Goal: Task Accomplishment & Management: Use online tool/utility

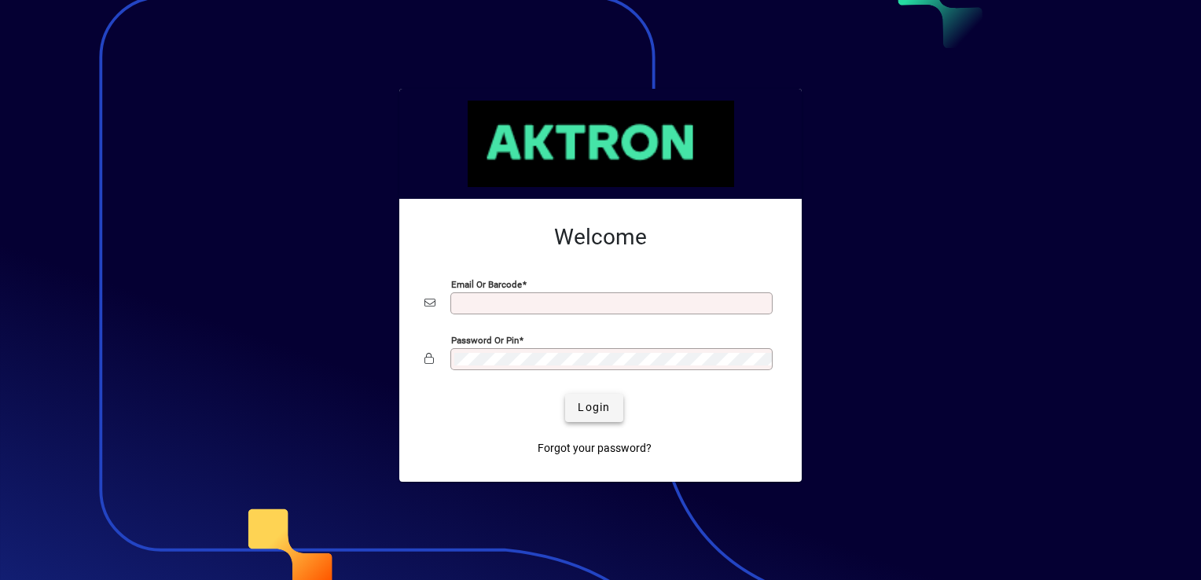
type input "**********"
click at [592, 422] on span "submit" at bounding box center [593, 408] width 57 height 38
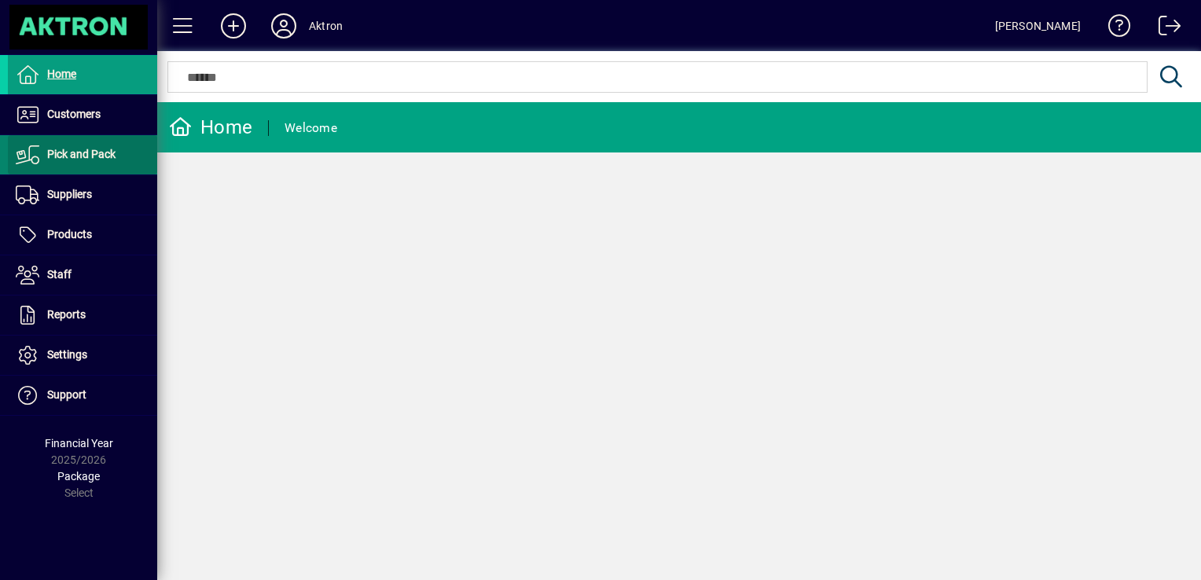
click at [91, 152] on span "Pick and Pack" at bounding box center [81, 154] width 68 height 13
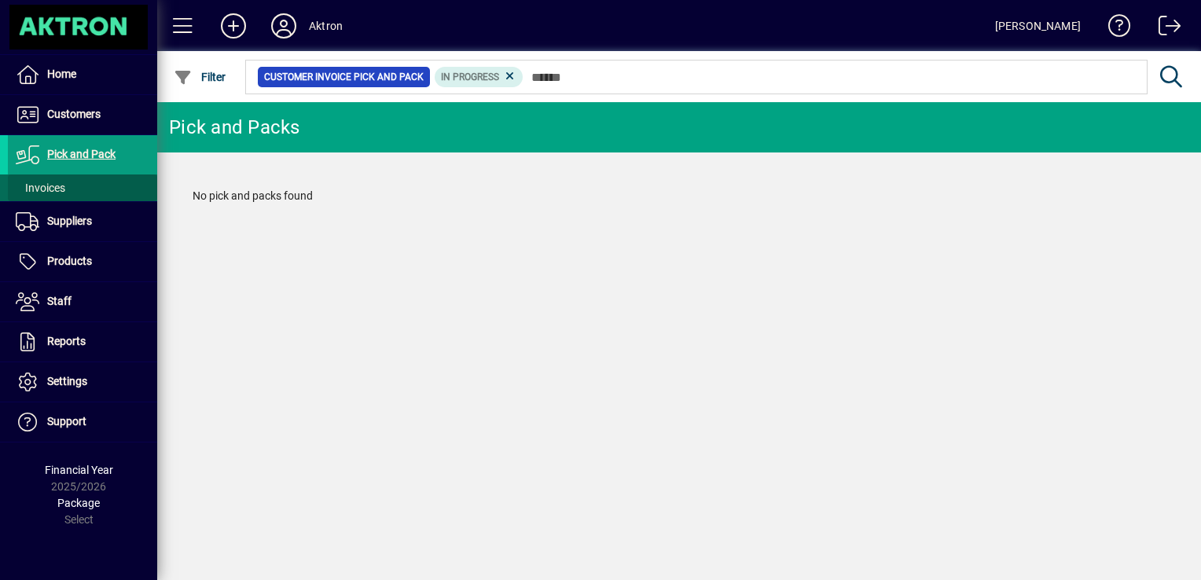
click at [57, 183] on span "Invoices" at bounding box center [41, 188] width 50 height 13
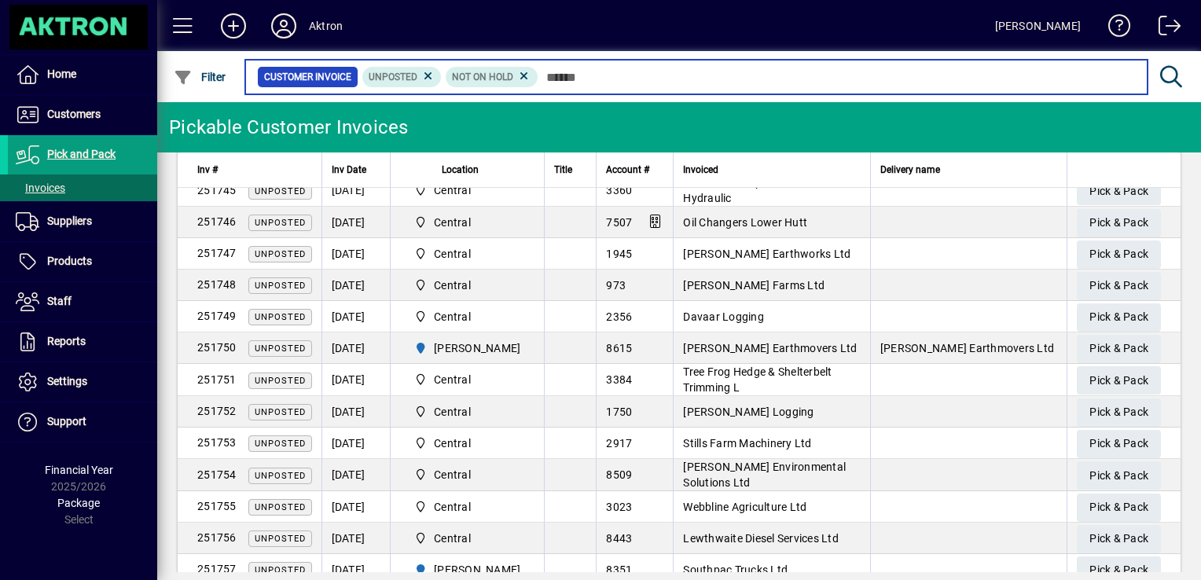
scroll to position [521, 0]
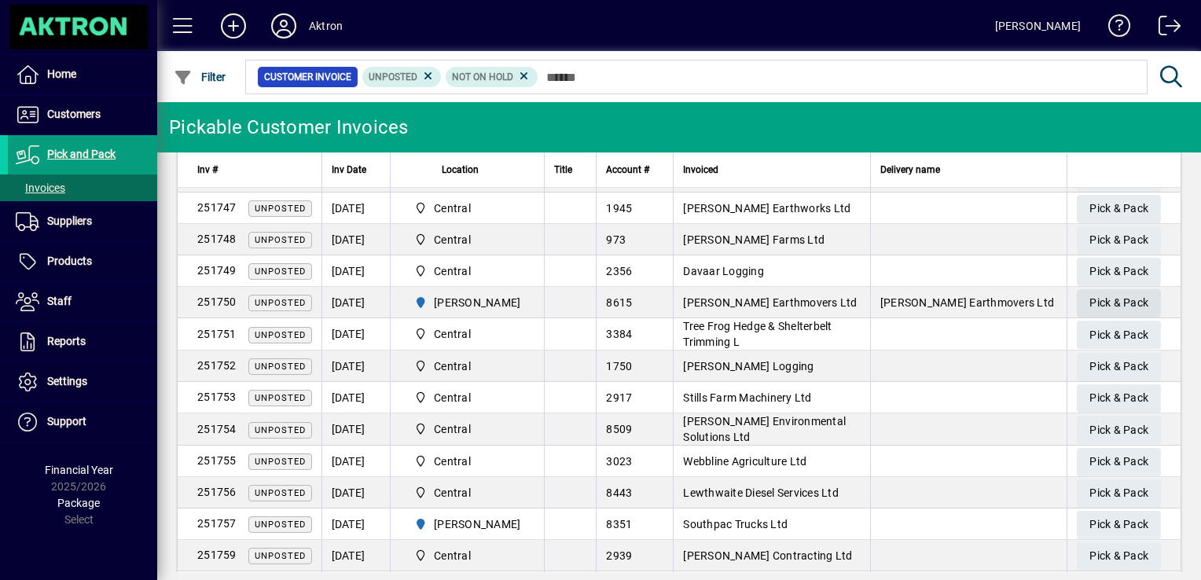
click at [1128, 300] on span "Pick & Pack" at bounding box center [1118, 303] width 59 height 26
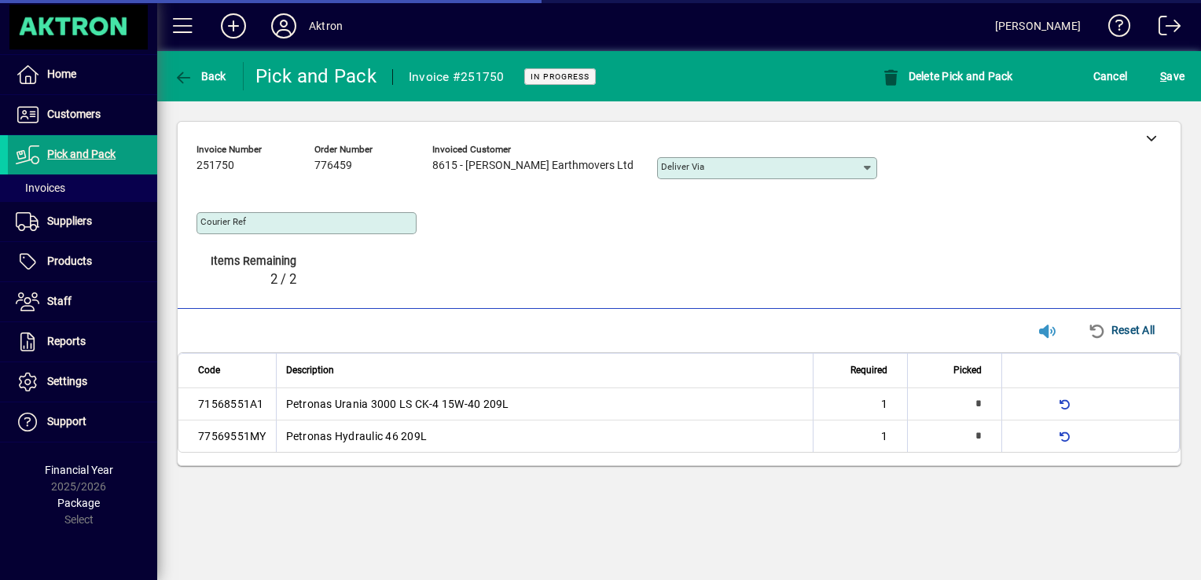
type input "**********"
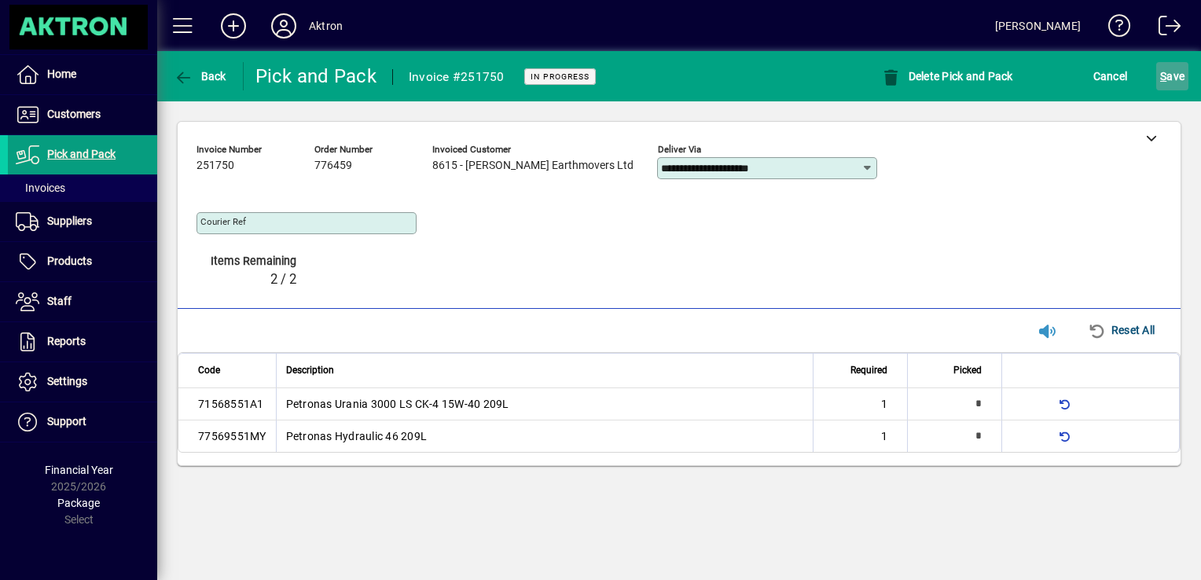
click at [1157, 71] on span "submit" at bounding box center [1172, 76] width 32 height 38
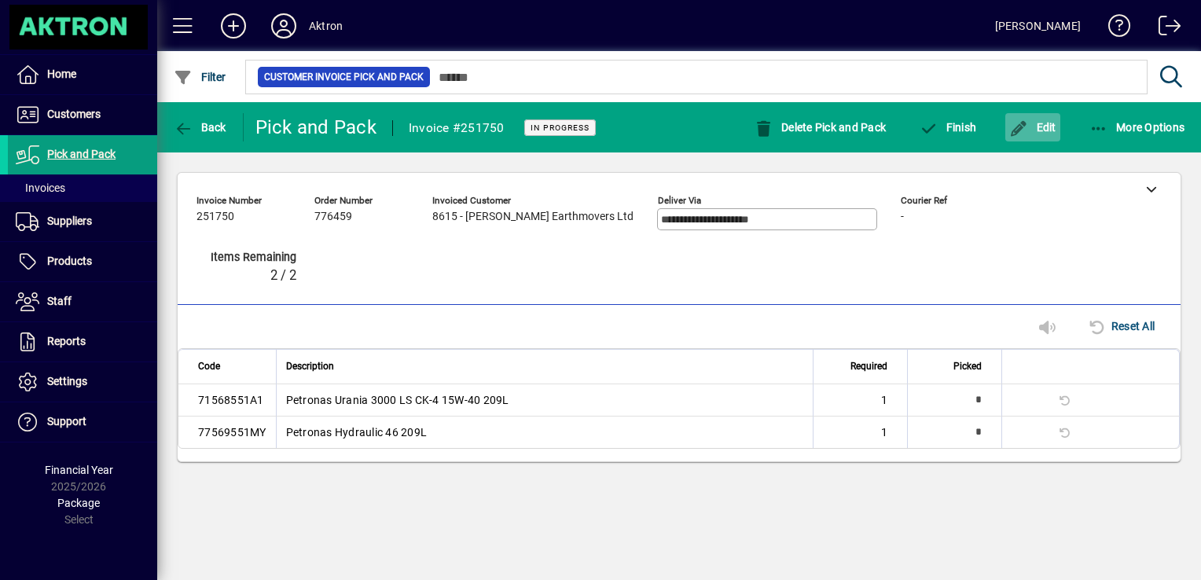
click at [1032, 126] on span "Edit" at bounding box center [1032, 127] width 47 height 13
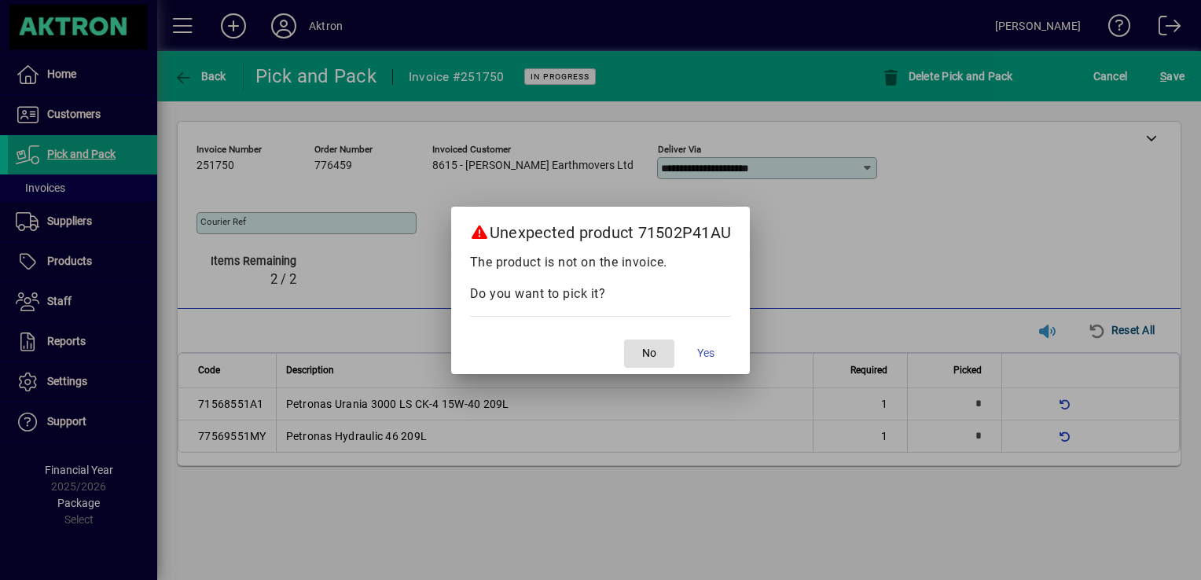
click at [624, 339] on button "No" at bounding box center [649, 353] width 50 height 28
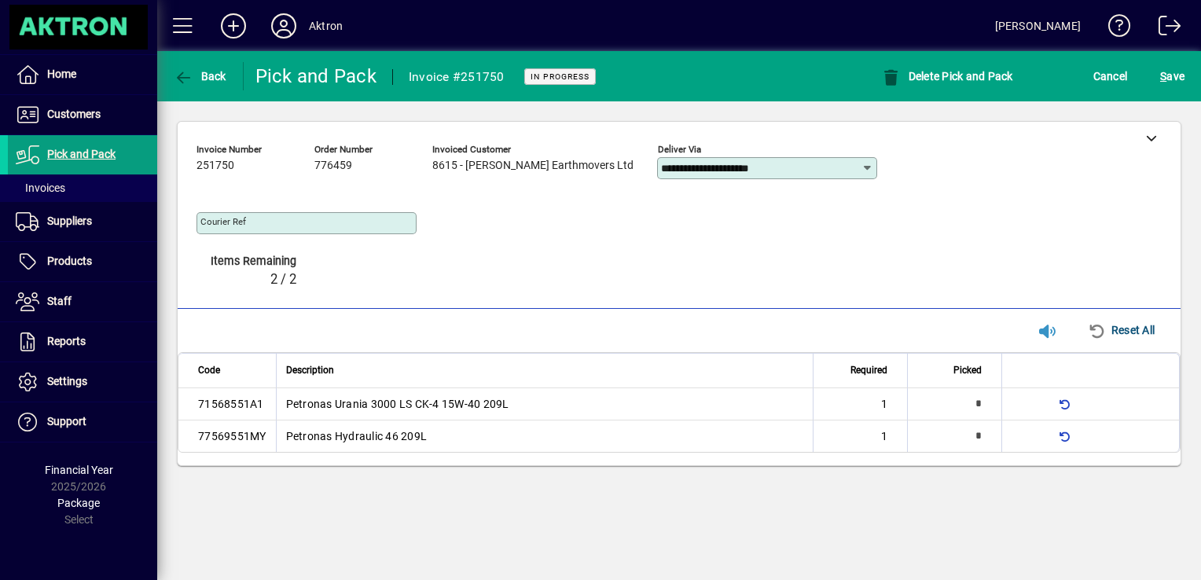
type input "*"
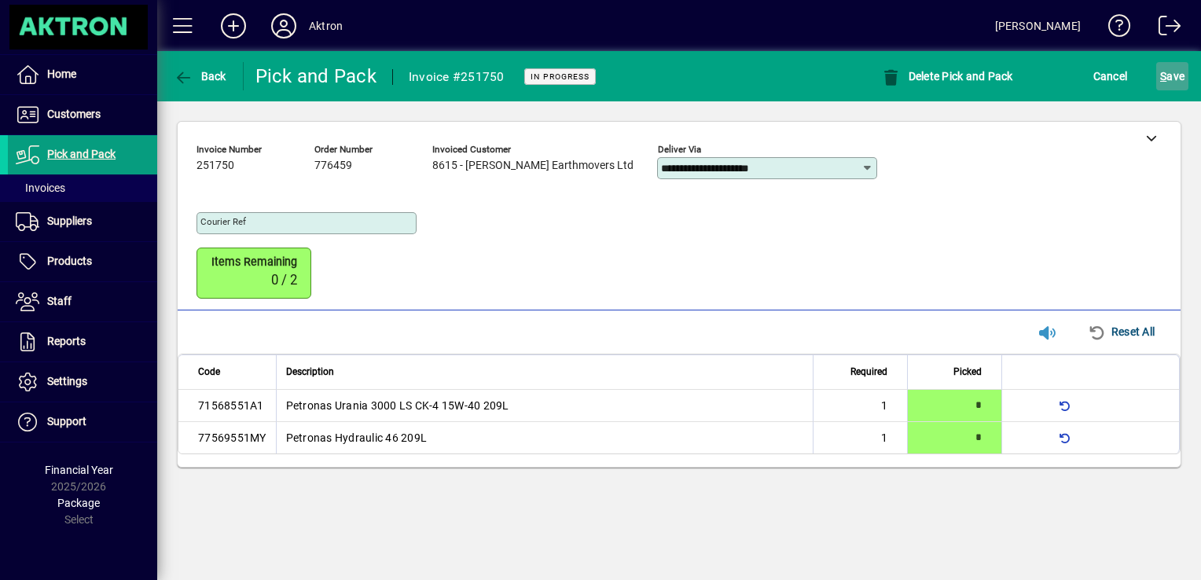
click at [1170, 75] on span "S ave" at bounding box center [1172, 76] width 24 height 25
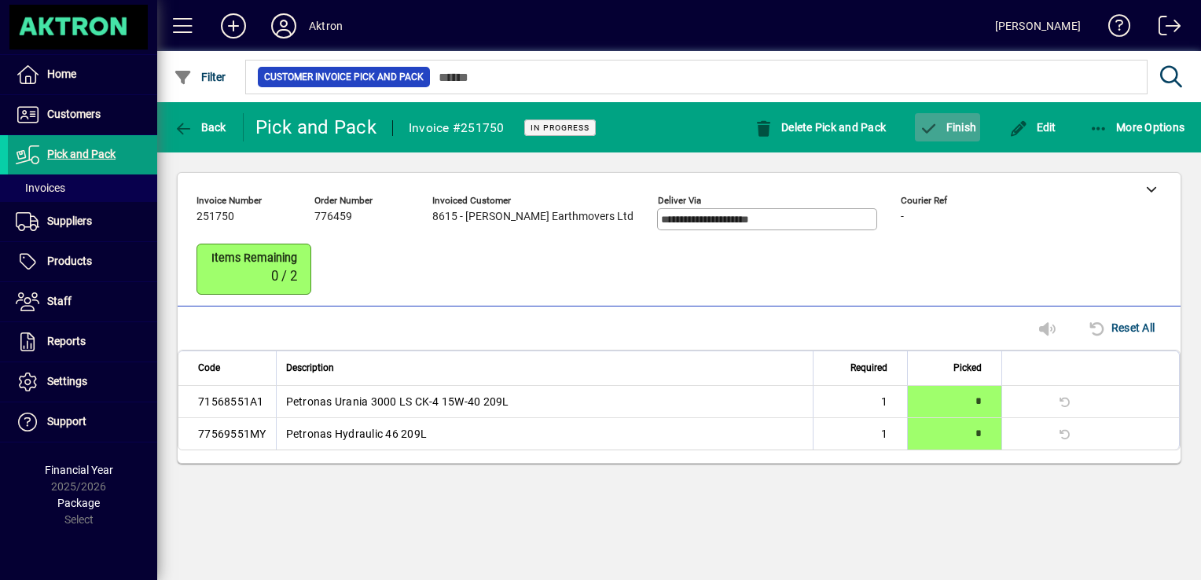
click at [952, 131] on span "Finish" at bounding box center [947, 127] width 57 height 13
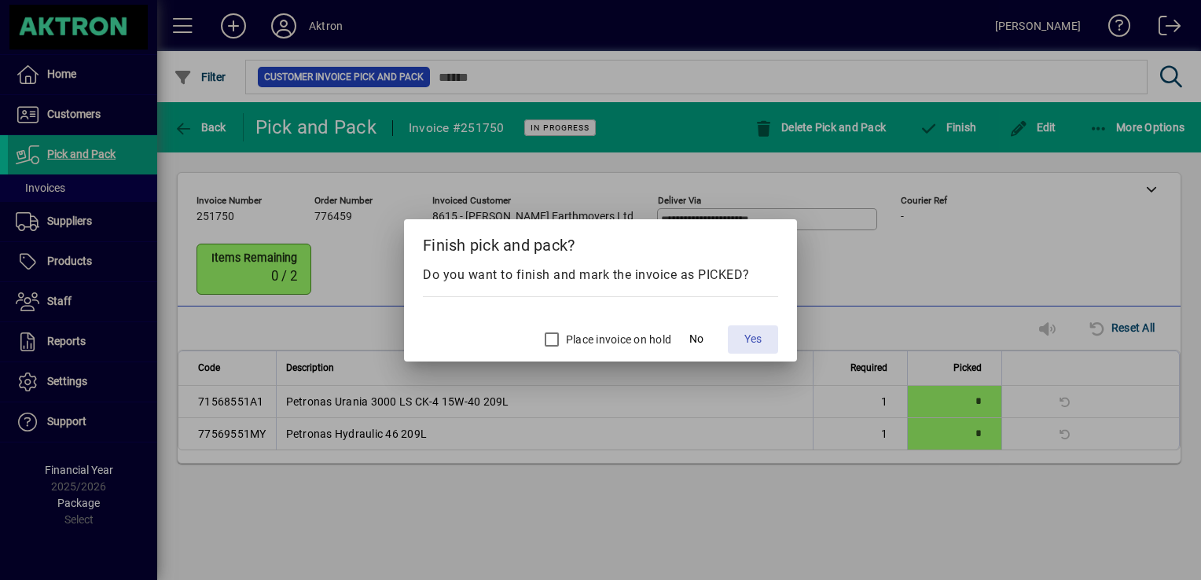
click at [751, 338] on span "Yes" at bounding box center [752, 339] width 17 height 17
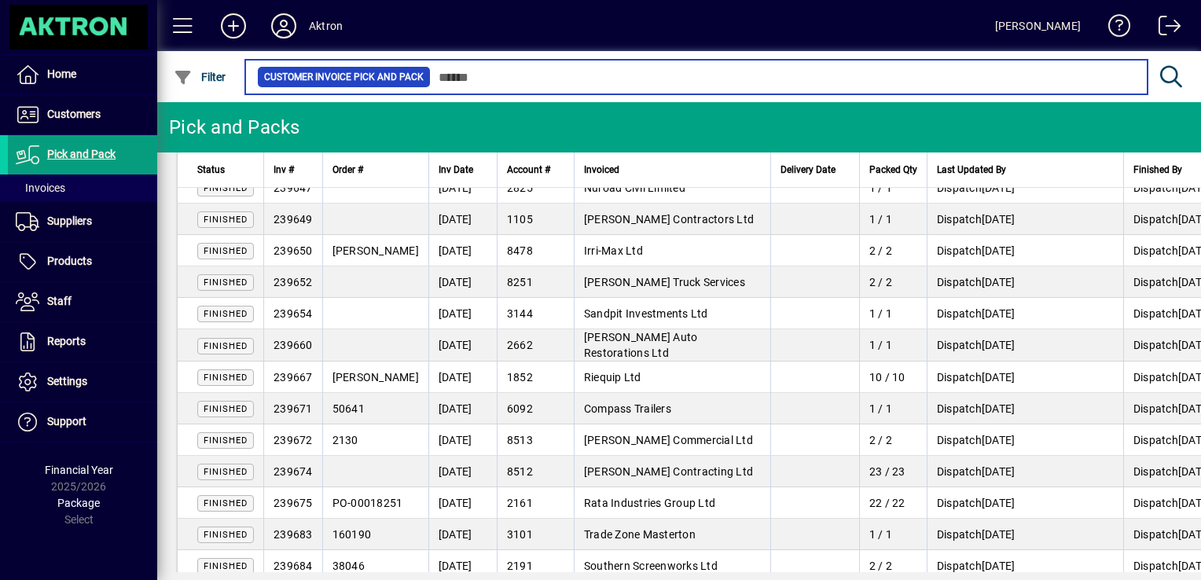
scroll to position [2801, 0]
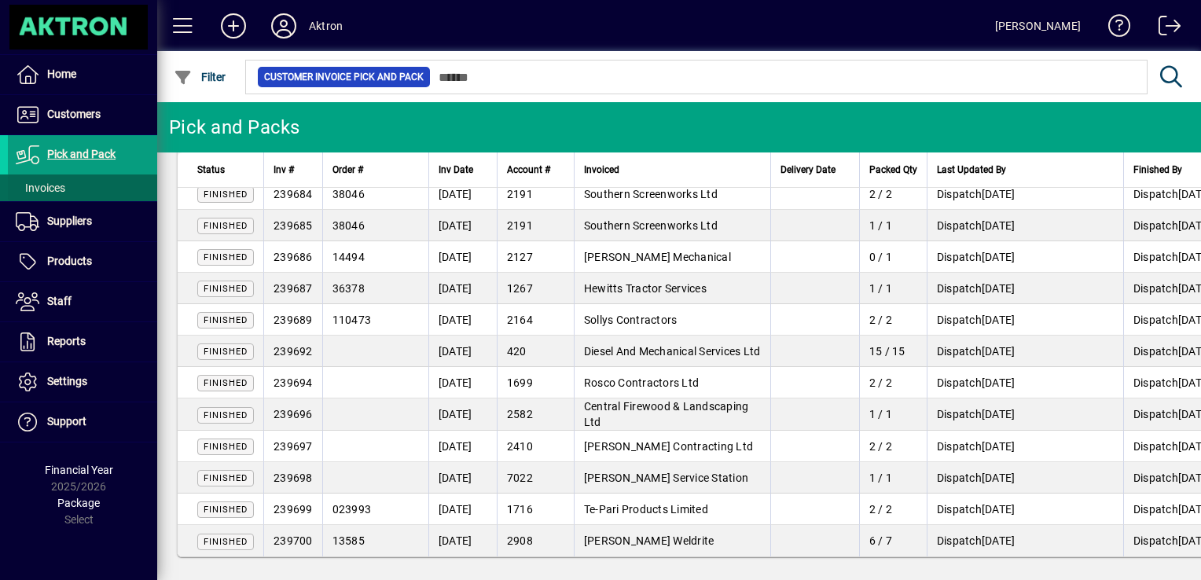
click at [85, 192] on span at bounding box center [82, 188] width 149 height 38
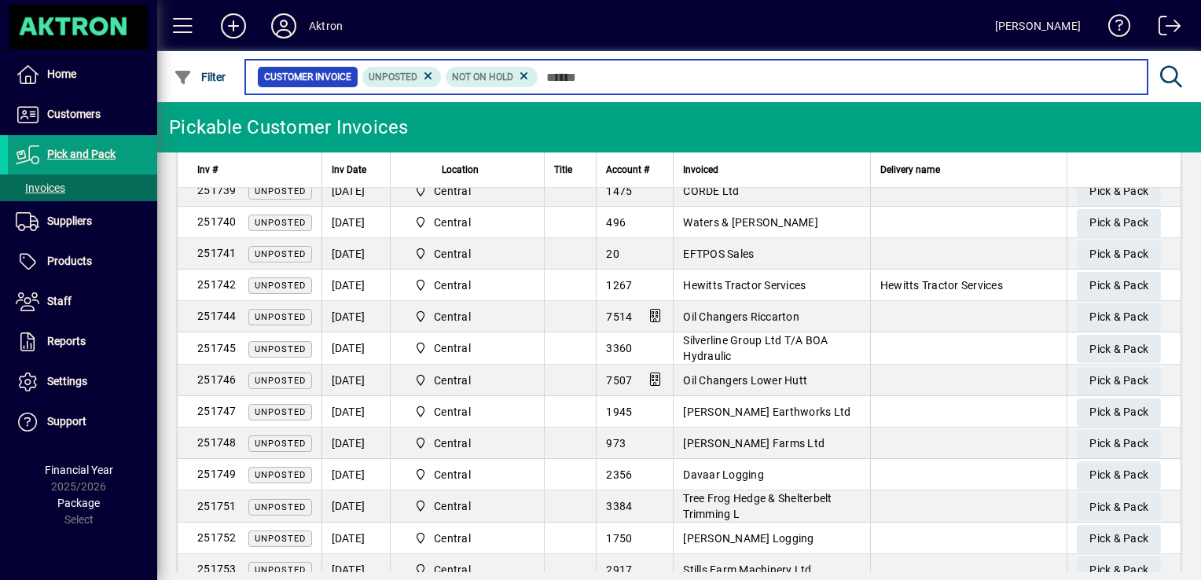
scroll to position [1025, 0]
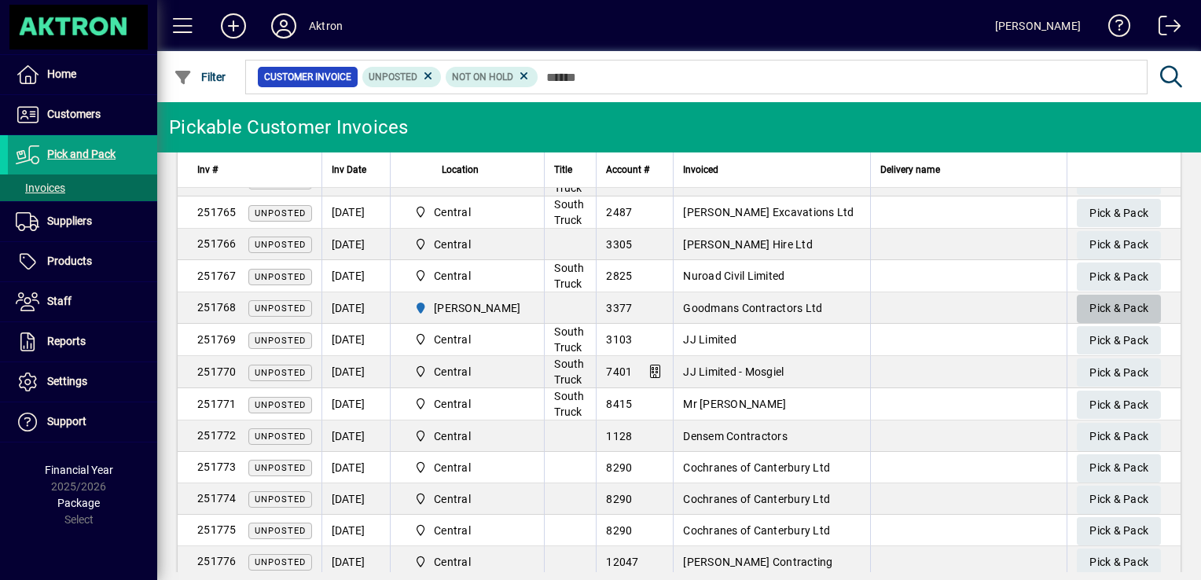
click at [1099, 306] on span "Pick & Pack" at bounding box center [1118, 308] width 59 height 26
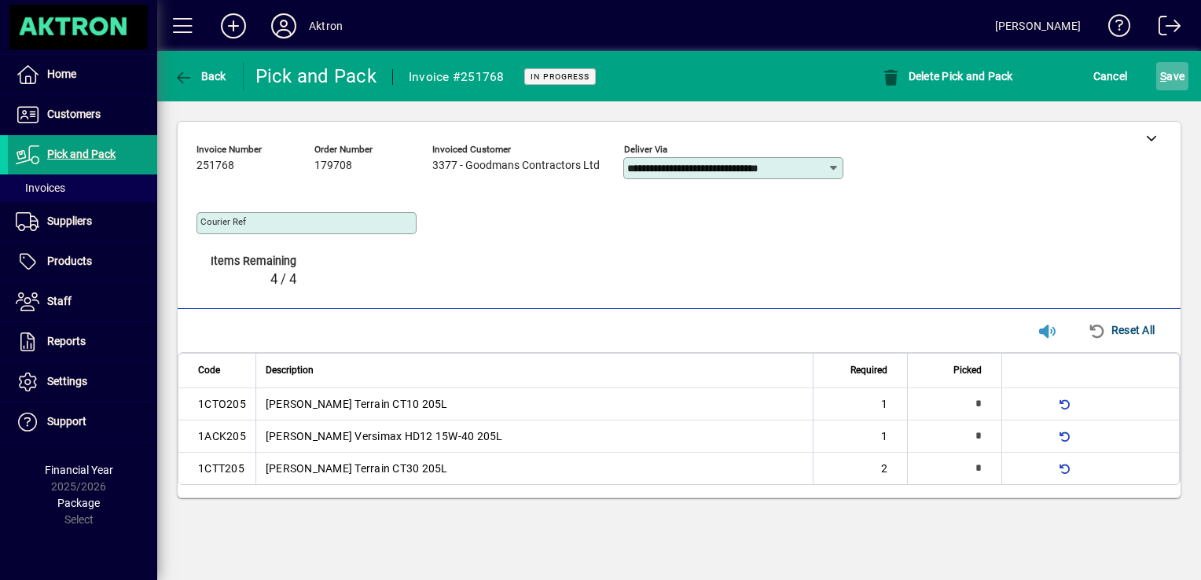
click at [1176, 79] on span "S ave" at bounding box center [1172, 76] width 24 height 25
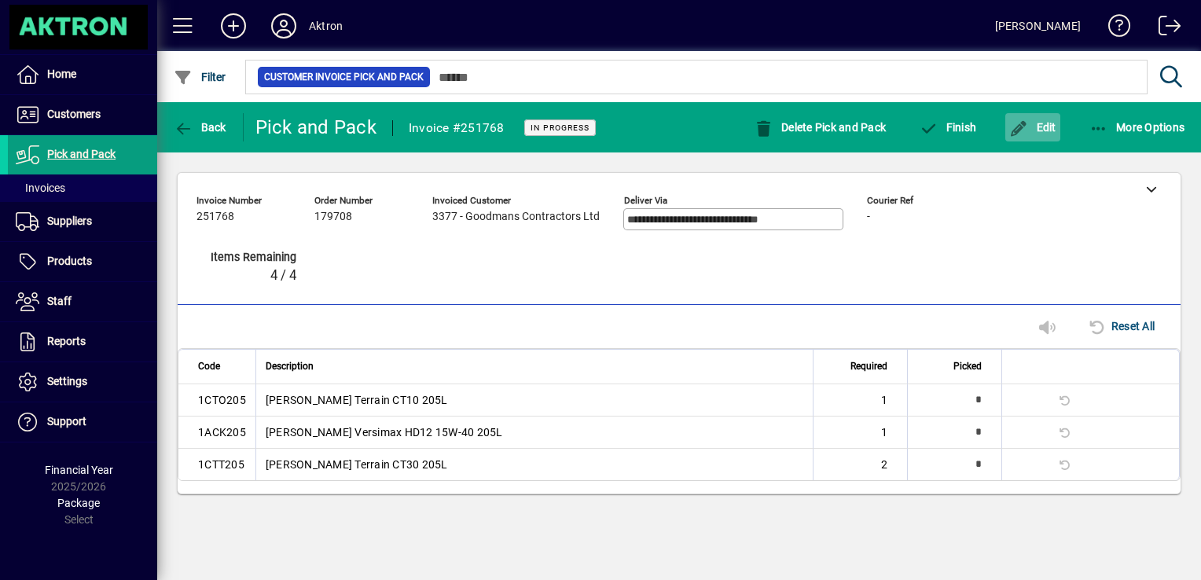
click at [1045, 130] on span "Edit" at bounding box center [1032, 127] width 47 height 13
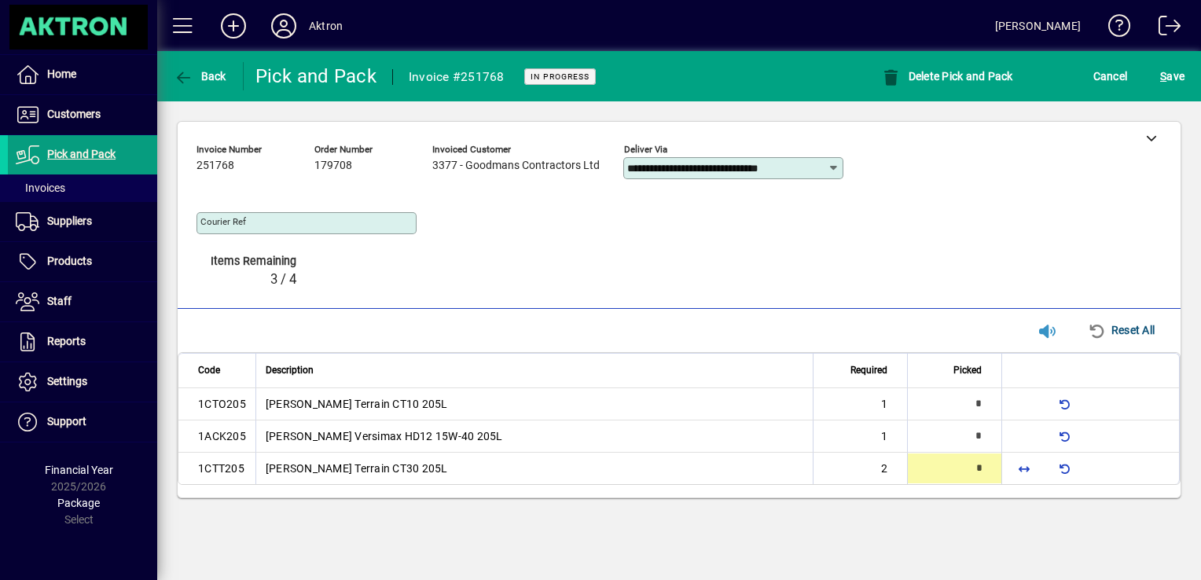
type input "*"
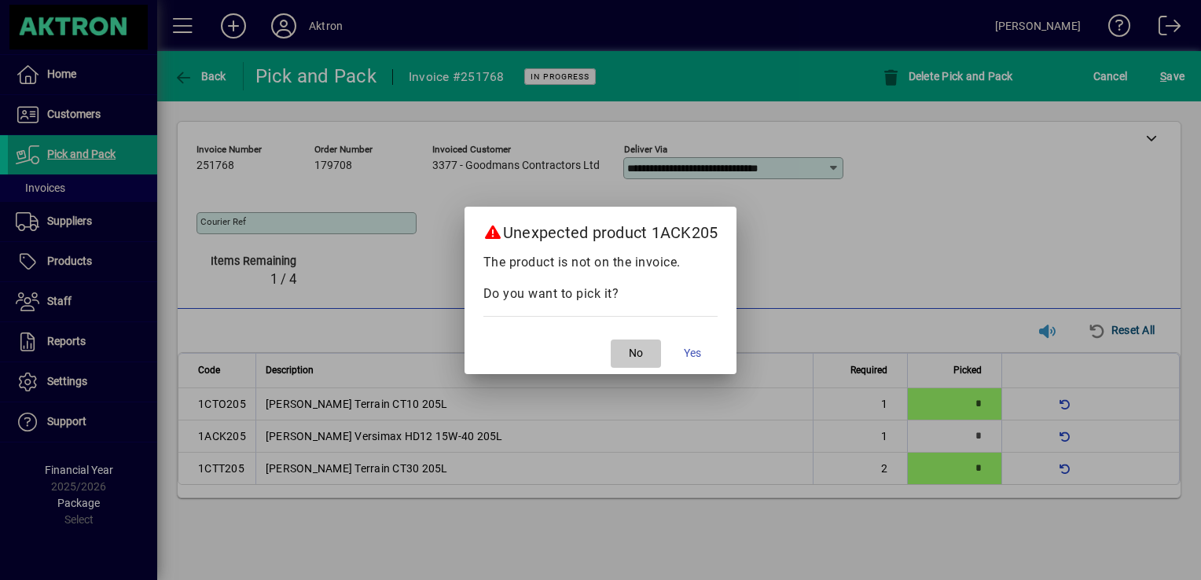
click at [634, 343] on span "button" at bounding box center [636, 354] width 50 height 38
click at [653, 347] on span "button" at bounding box center [636, 354] width 50 height 38
click at [633, 354] on span "No" at bounding box center [636, 353] width 14 height 17
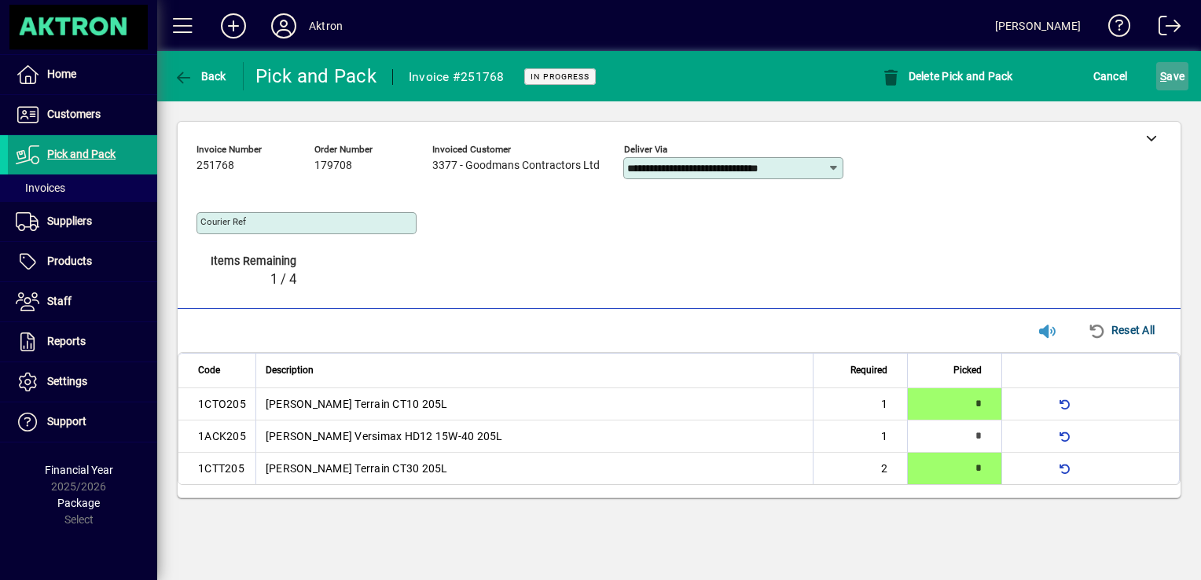
click at [1167, 80] on span "S ave" at bounding box center [1172, 76] width 24 height 25
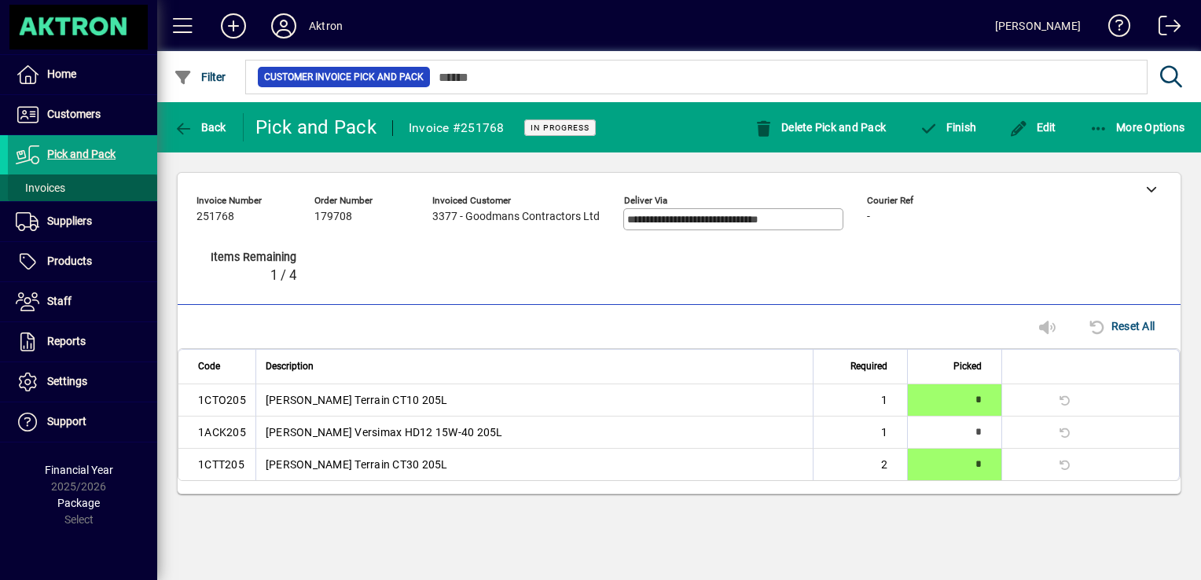
click at [59, 192] on span "Invoices" at bounding box center [41, 188] width 50 height 13
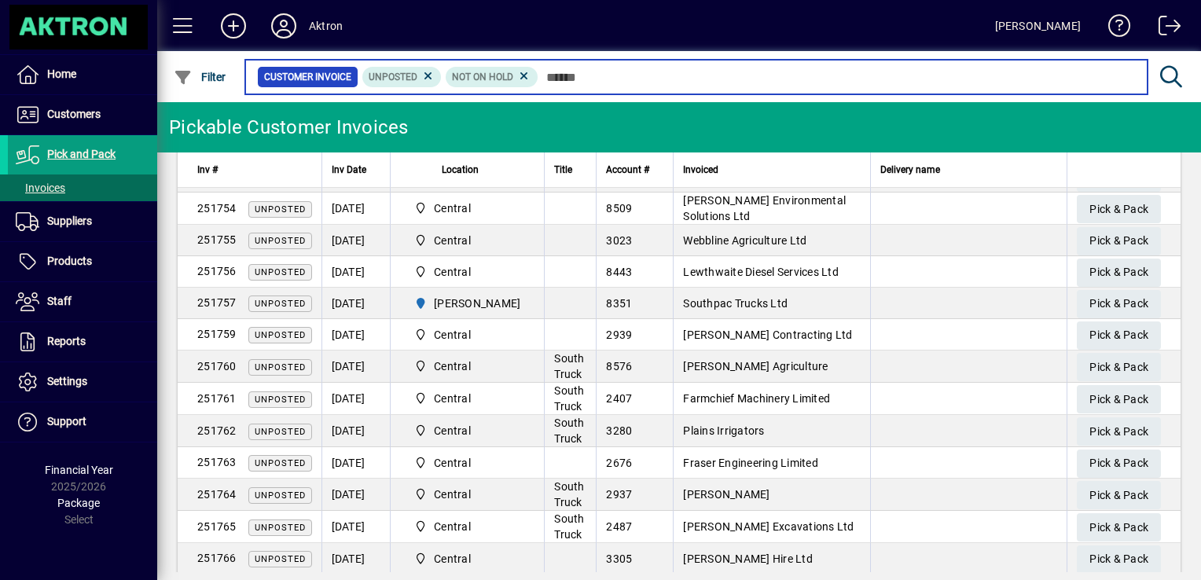
scroll to position [690, 0]
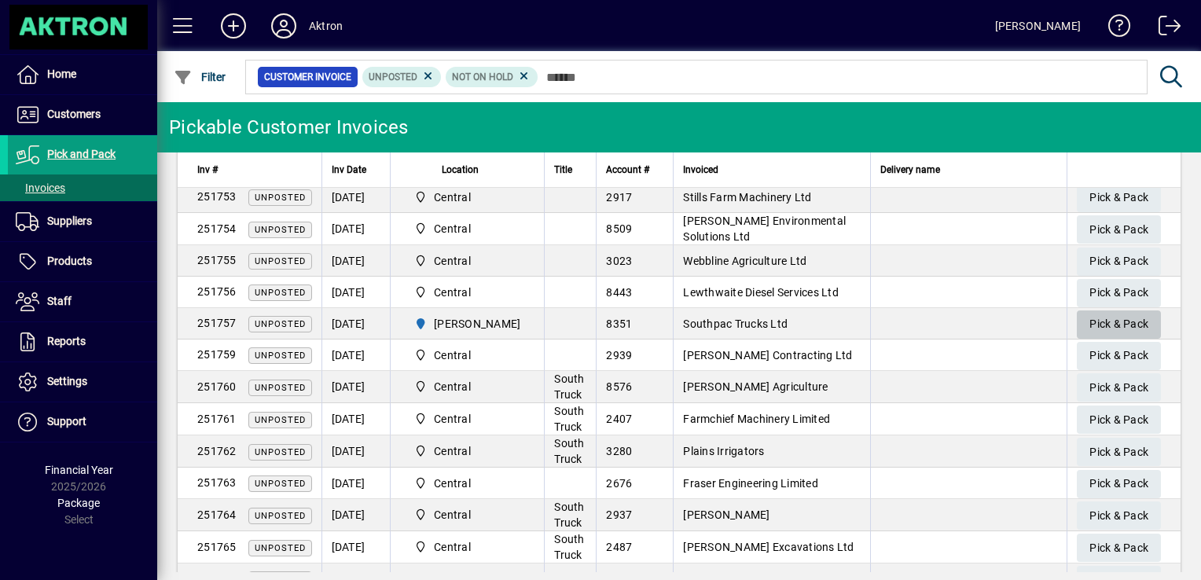
click at [1094, 323] on span "Pick & Pack" at bounding box center [1118, 324] width 59 height 26
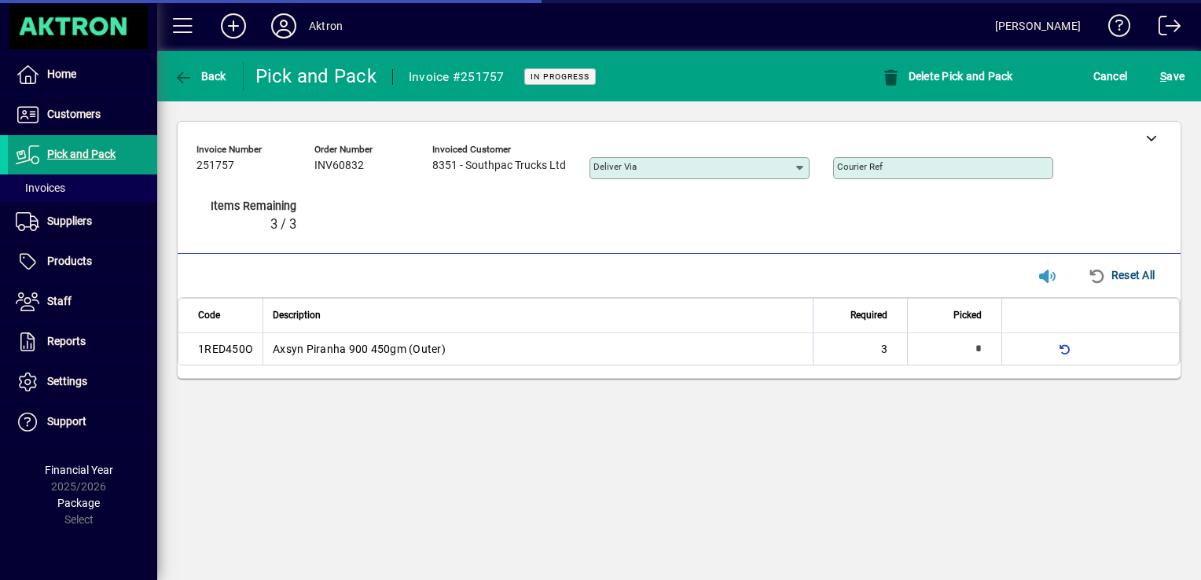
type input "**********"
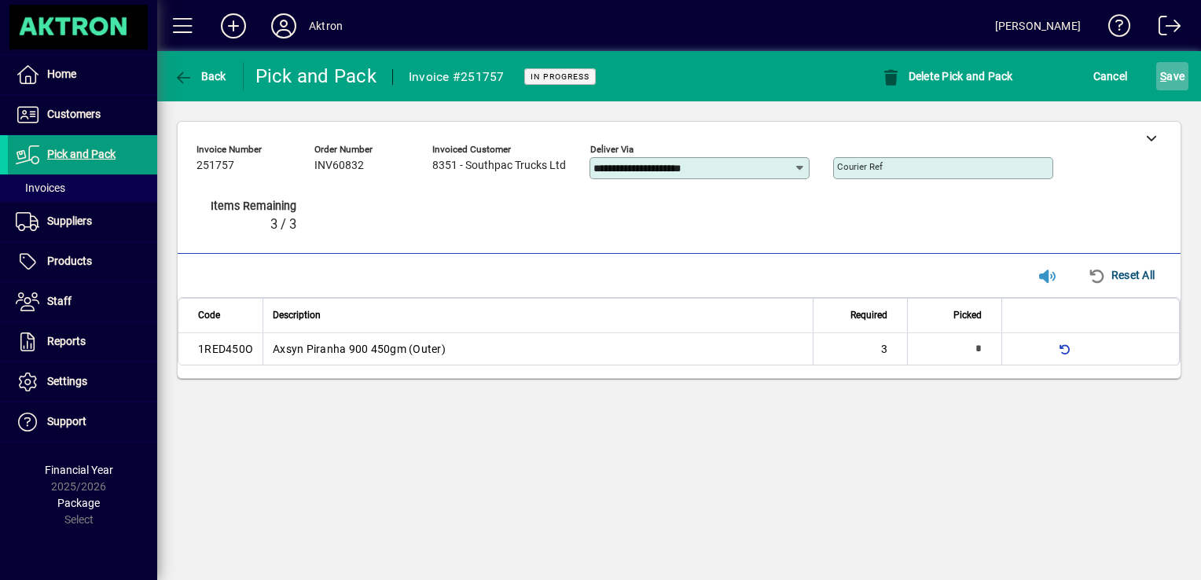
click at [1172, 77] on span "S ave" at bounding box center [1172, 76] width 24 height 25
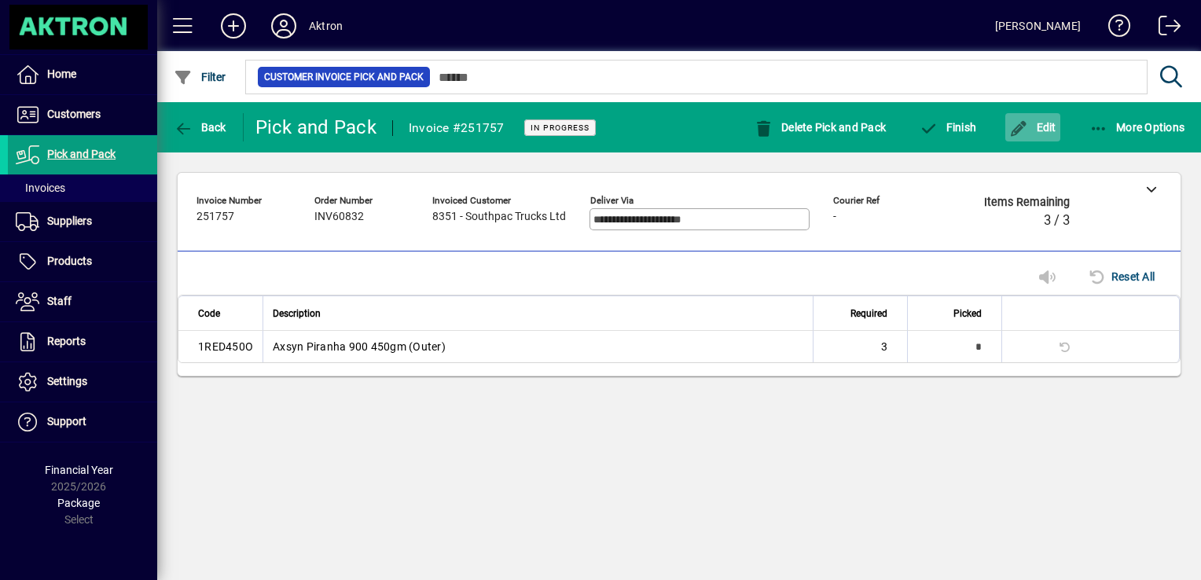
click at [1037, 132] on span "Edit" at bounding box center [1032, 127] width 47 height 13
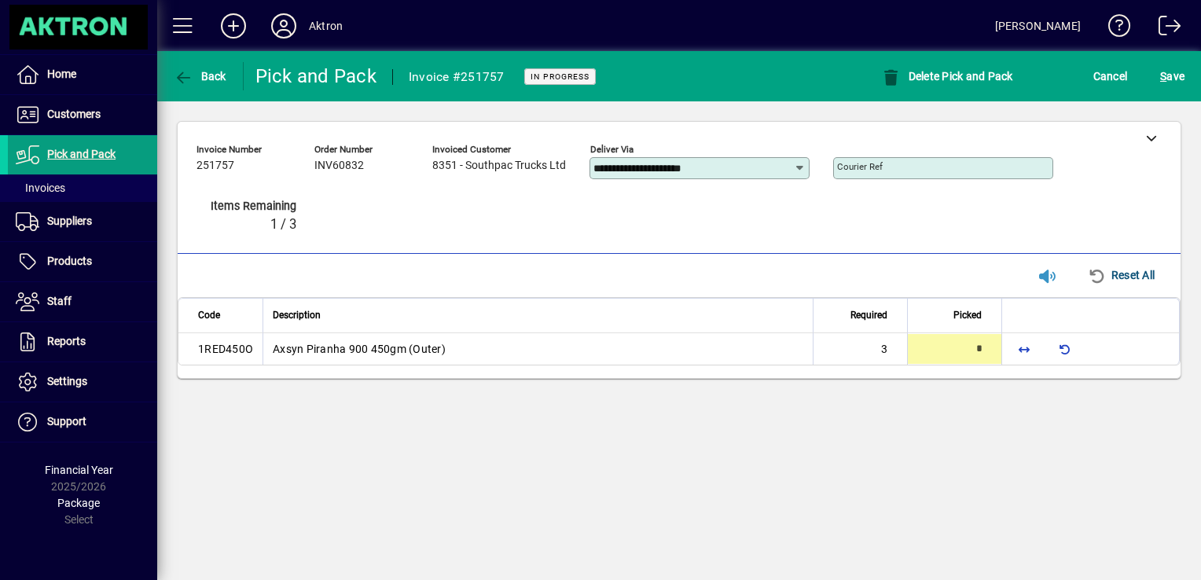
type input "*"
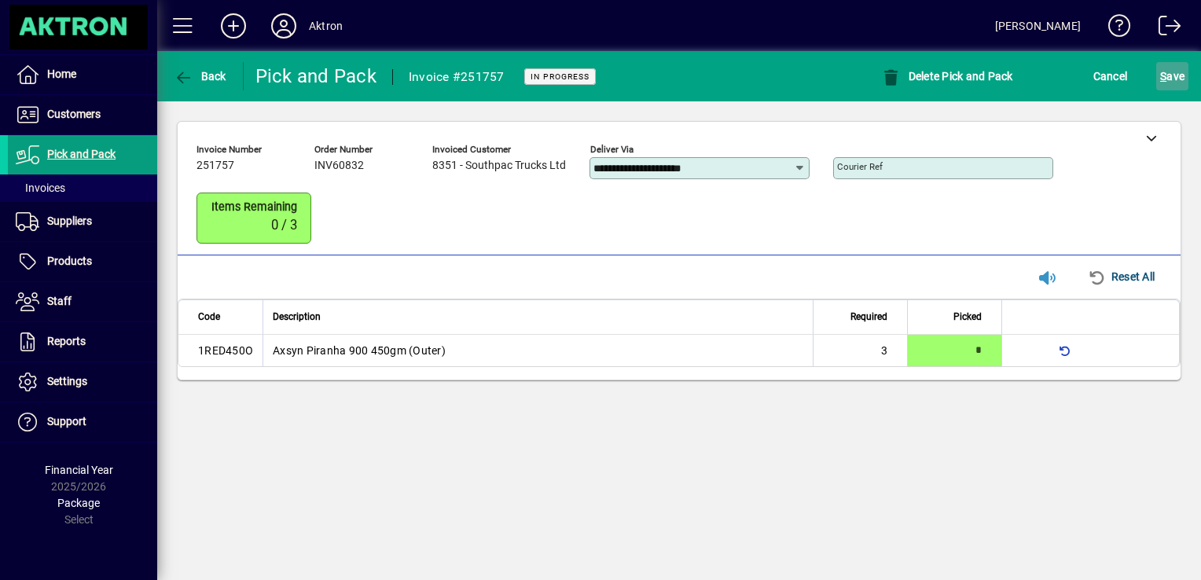
click at [1172, 75] on span "S ave" at bounding box center [1172, 76] width 24 height 25
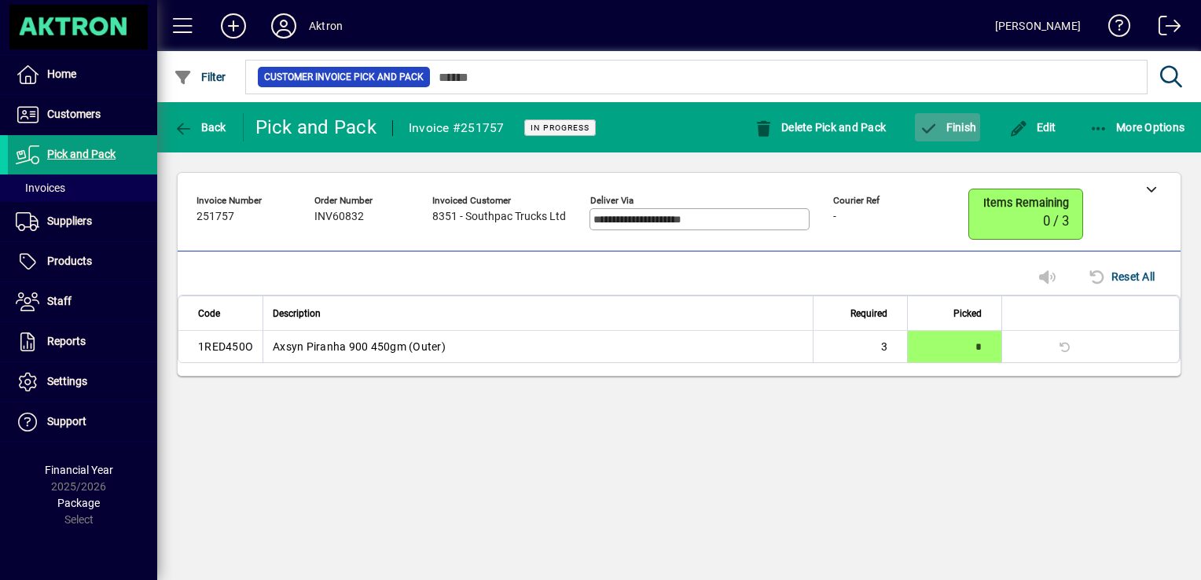
click at [956, 136] on span "button" at bounding box center [947, 127] width 65 height 38
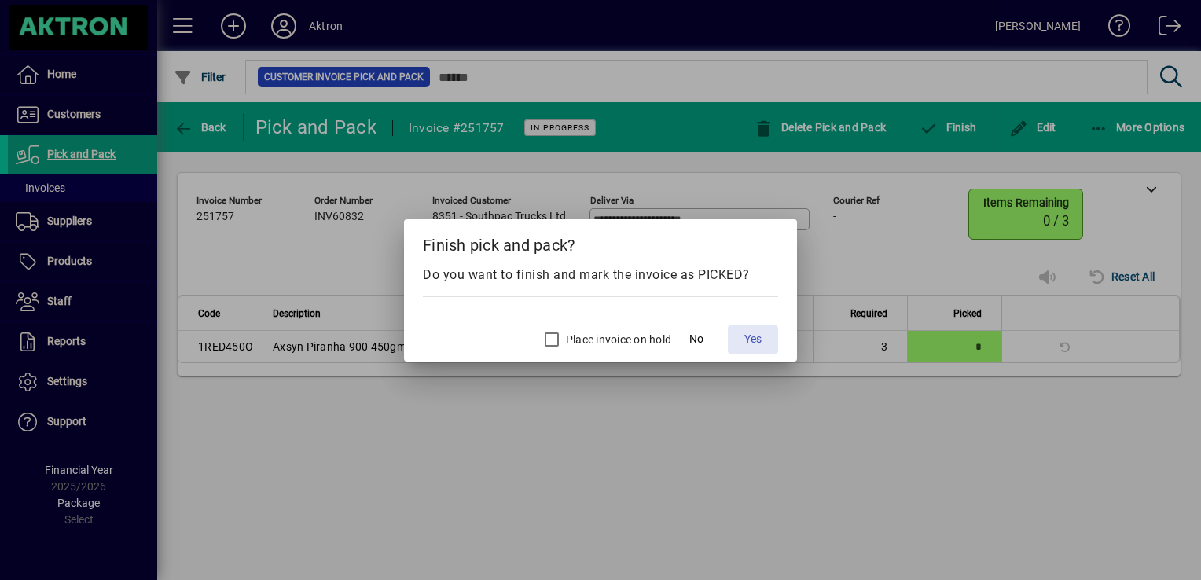
click at [740, 340] on span at bounding box center [753, 340] width 50 height 38
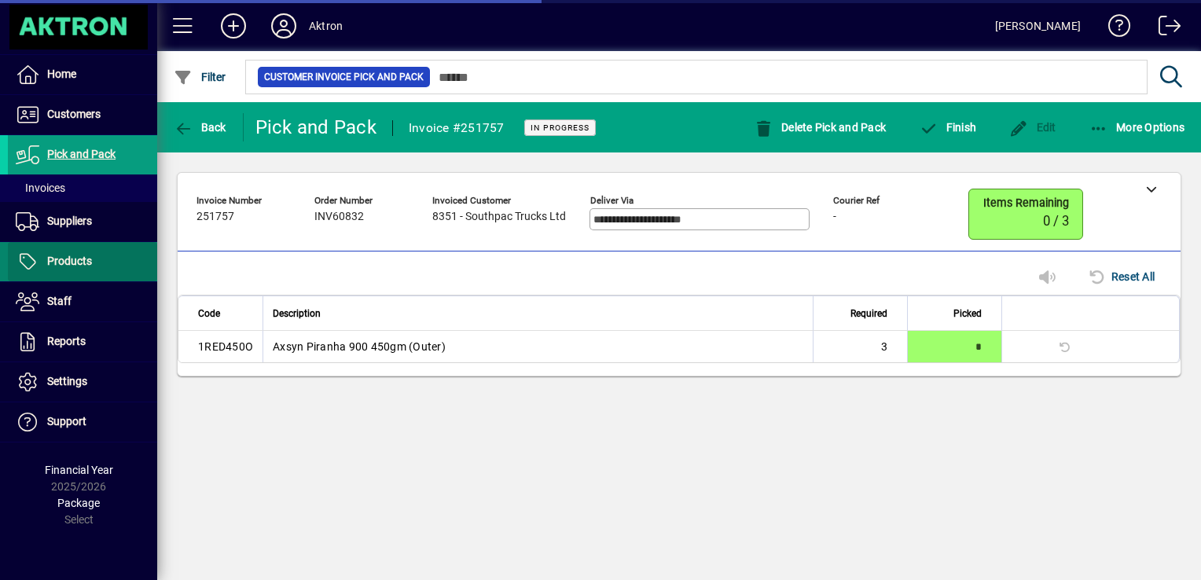
click at [66, 255] on span "Products" at bounding box center [69, 261] width 45 height 13
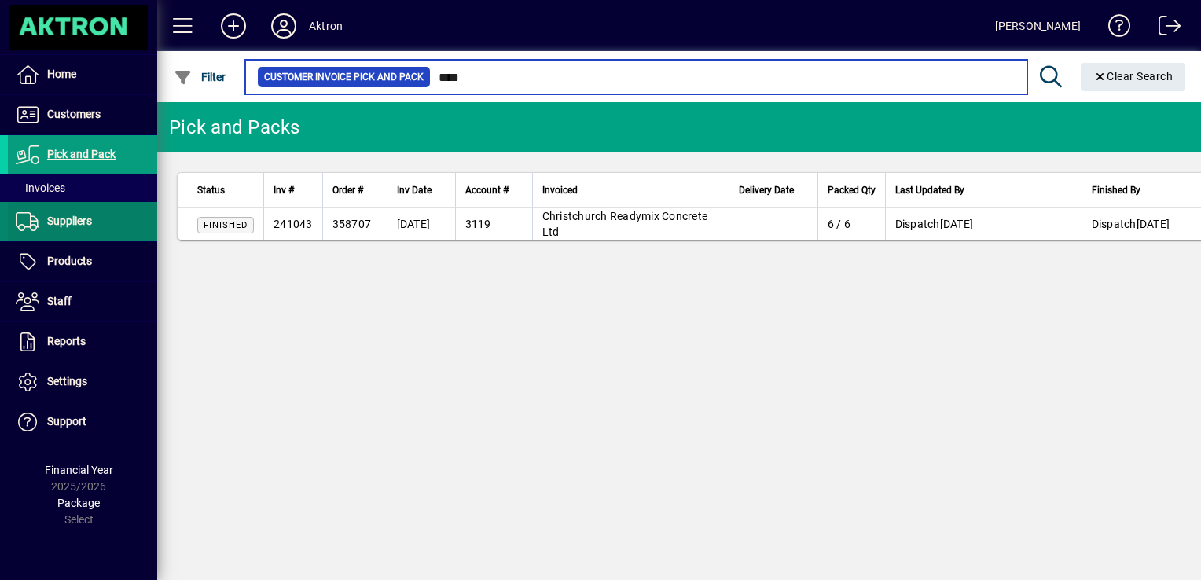
type input "****"
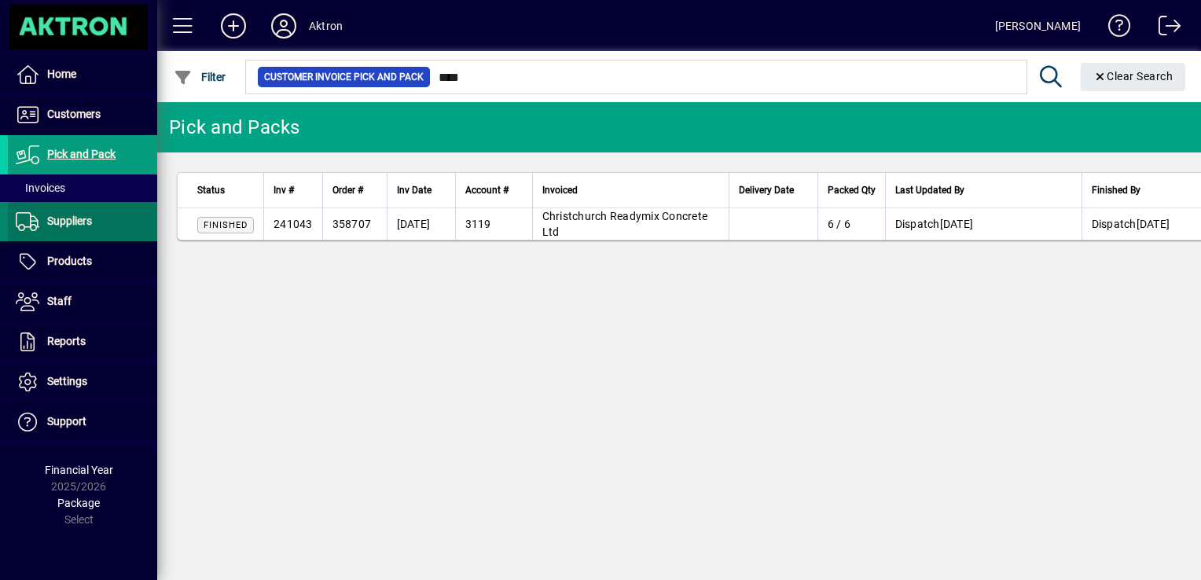
click at [80, 237] on span at bounding box center [82, 222] width 149 height 38
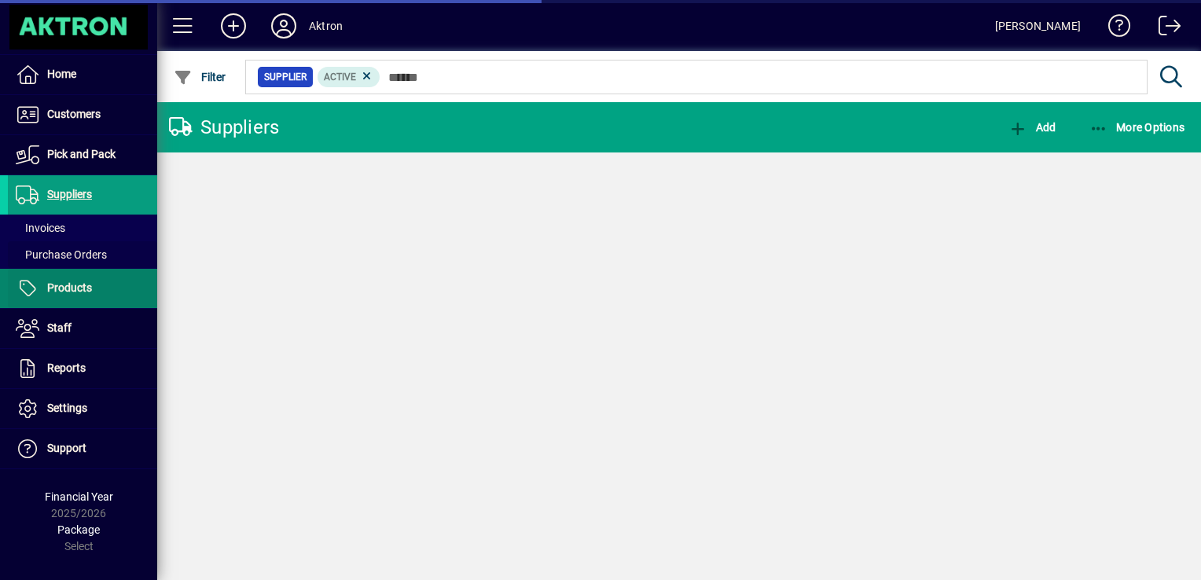
click at [73, 262] on span at bounding box center [82, 255] width 149 height 38
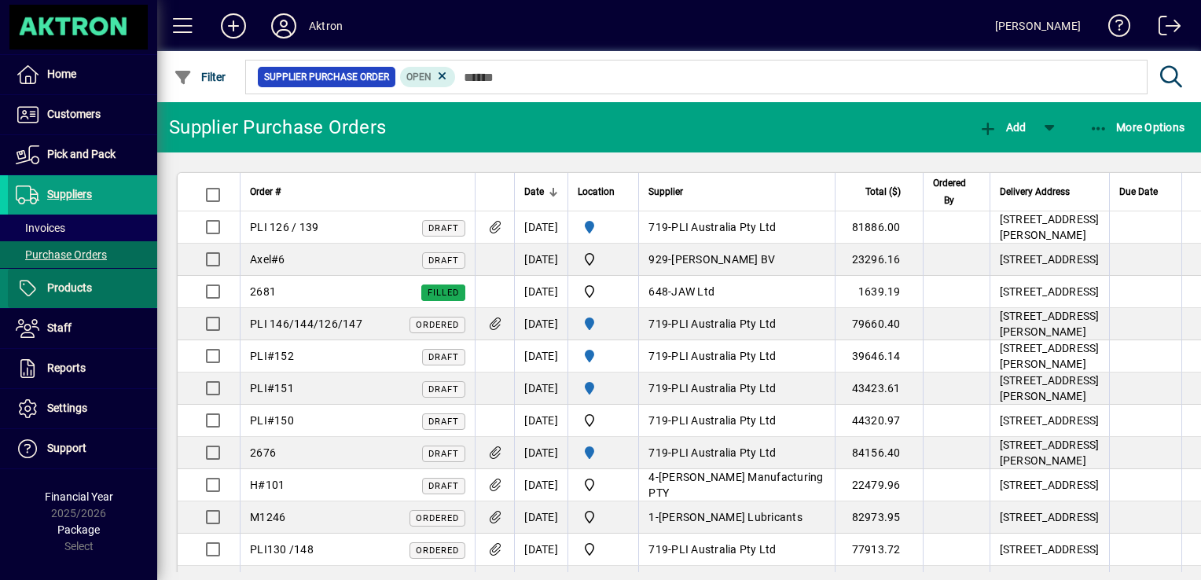
click at [53, 288] on span "Products" at bounding box center [69, 287] width 45 height 13
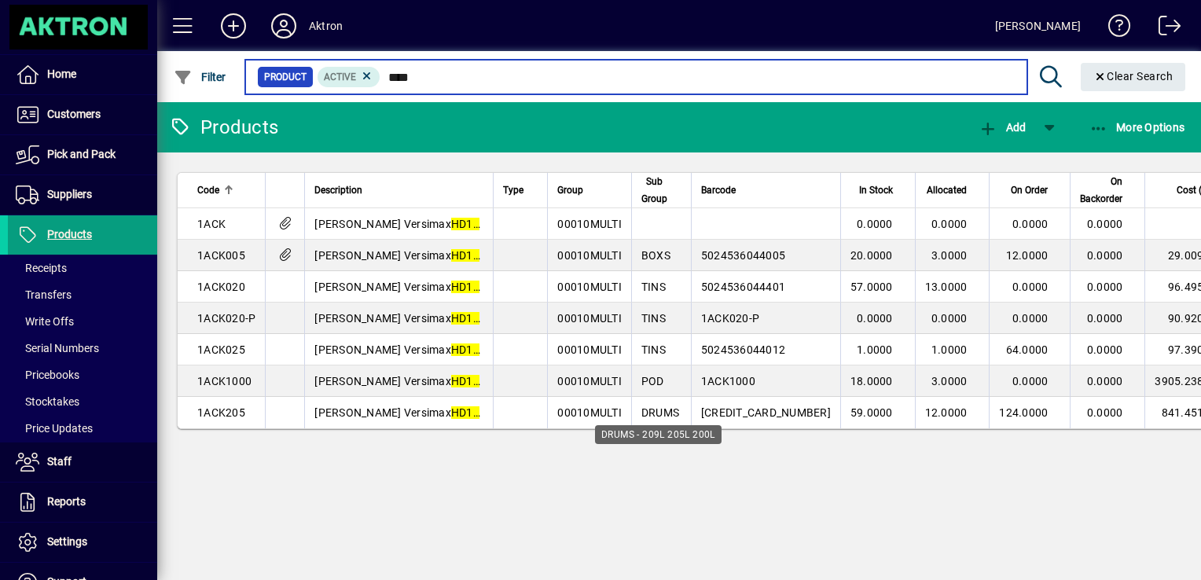
type input "****"
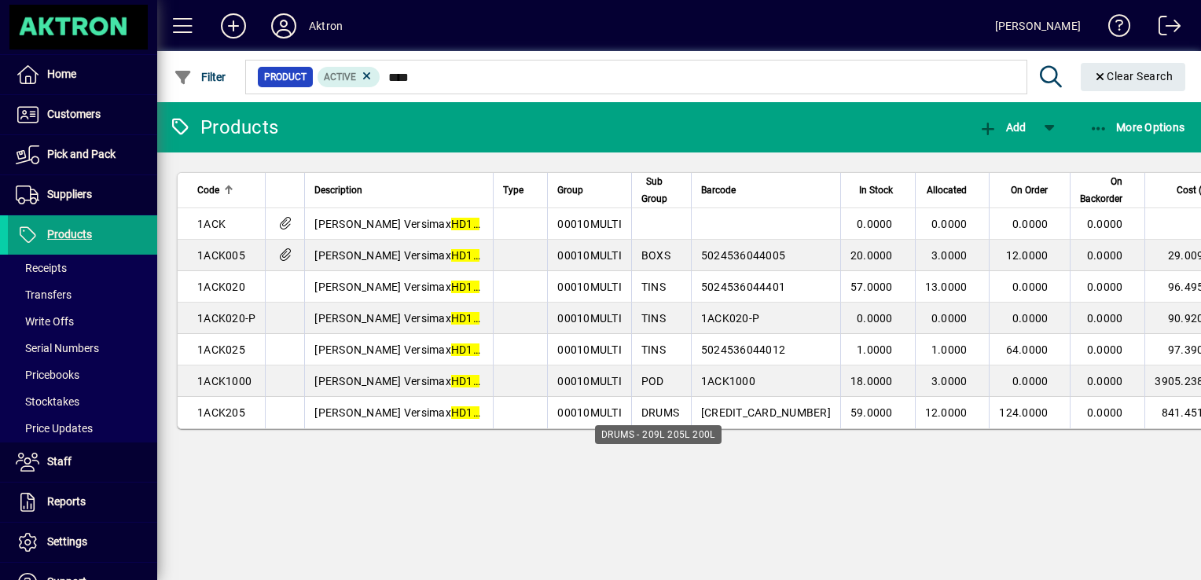
click at [662, 425] on div "DRUMS - 209L 205L 200L" at bounding box center [658, 434] width 127 height 19
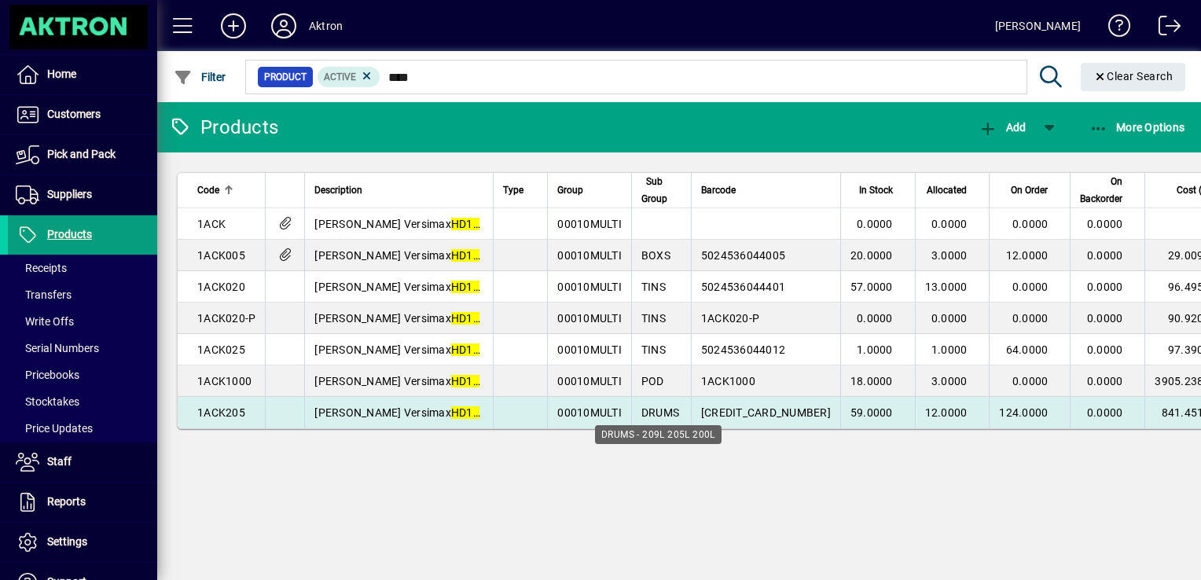
click at [652, 407] on span "DRUMS" at bounding box center [660, 412] width 38 height 13
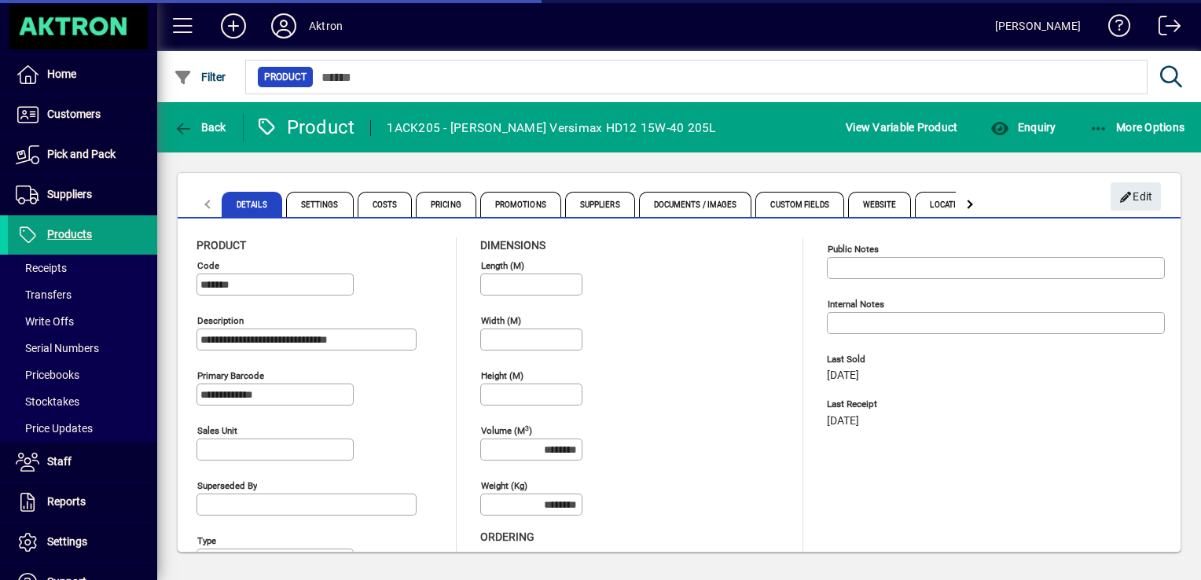
type input "****"
type input "**********"
click at [272, 278] on input "*******" at bounding box center [276, 284] width 152 height 13
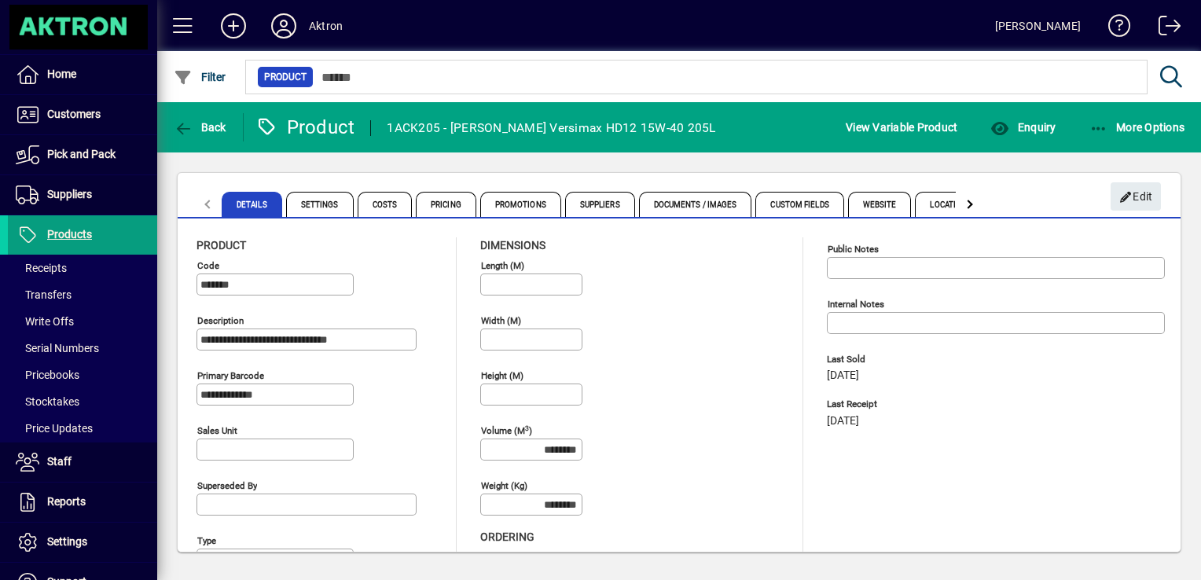
click at [272, 278] on input "*******" at bounding box center [276, 284] width 152 height 13
click at [1121, 192] on icon "button" at bounding box center [1126, 197] width 14 height 11
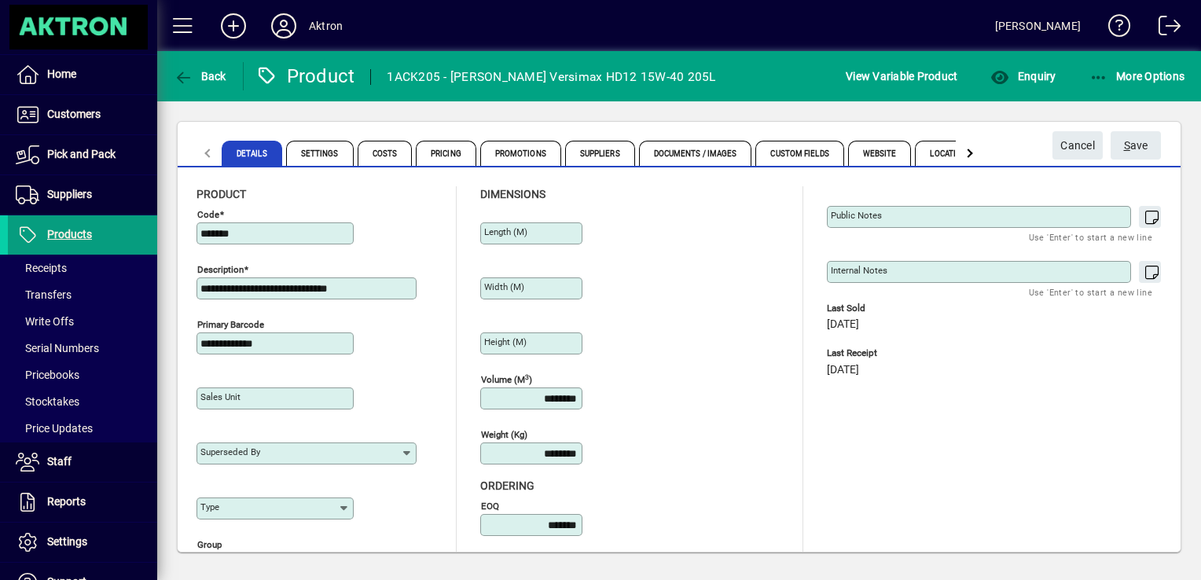
click at [256, 233] on input "*******" at bounding box center [276, 233] width 152 height 13
click at [346, 513] on icon at bounding box center [344, 508] width 13 height 13
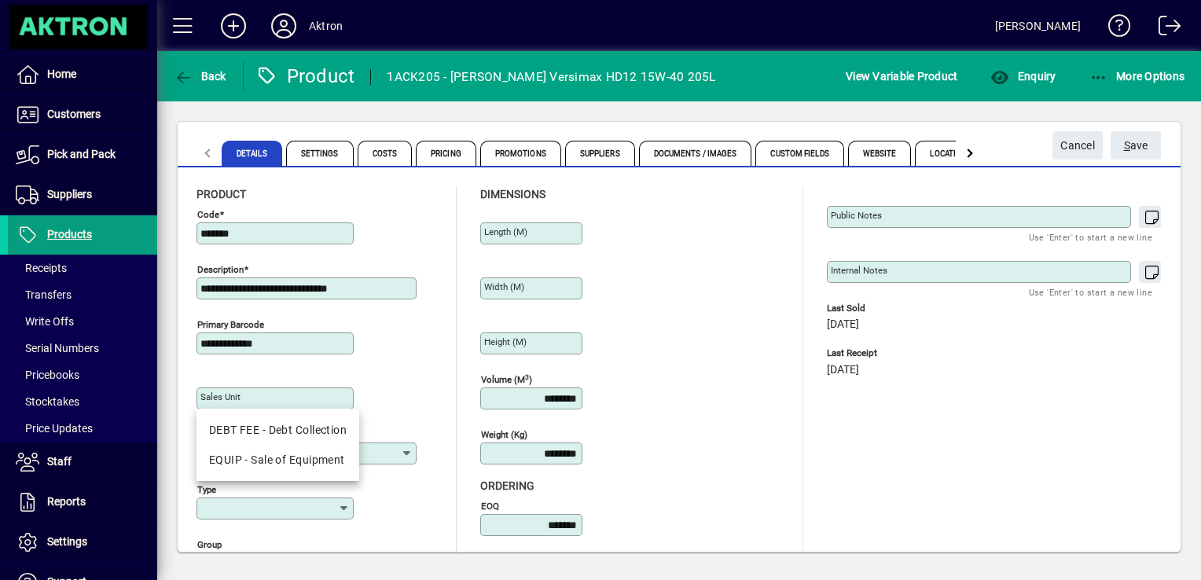
click at [346, 513] on icon at bounding box center [344, 508] width 13 height 13
click at [418, 497] on div "Type" at bounding box center [318, 505] width 244 height 55
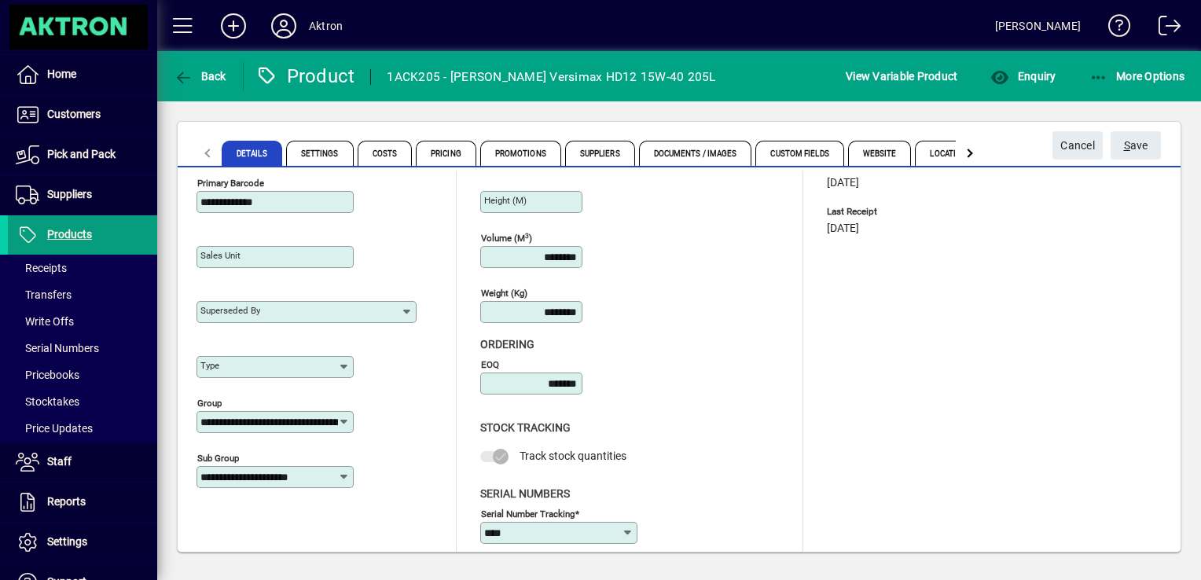
scroll to position [153, 0]
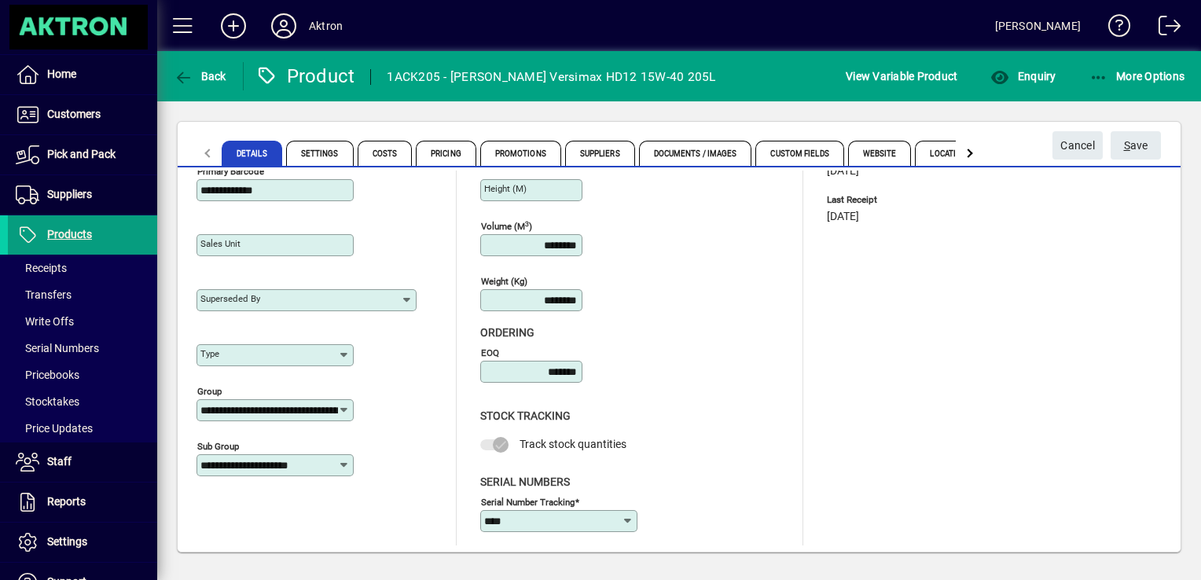
click at [340, 357] on icon at bounding box center [344, 355] width 13 height 13
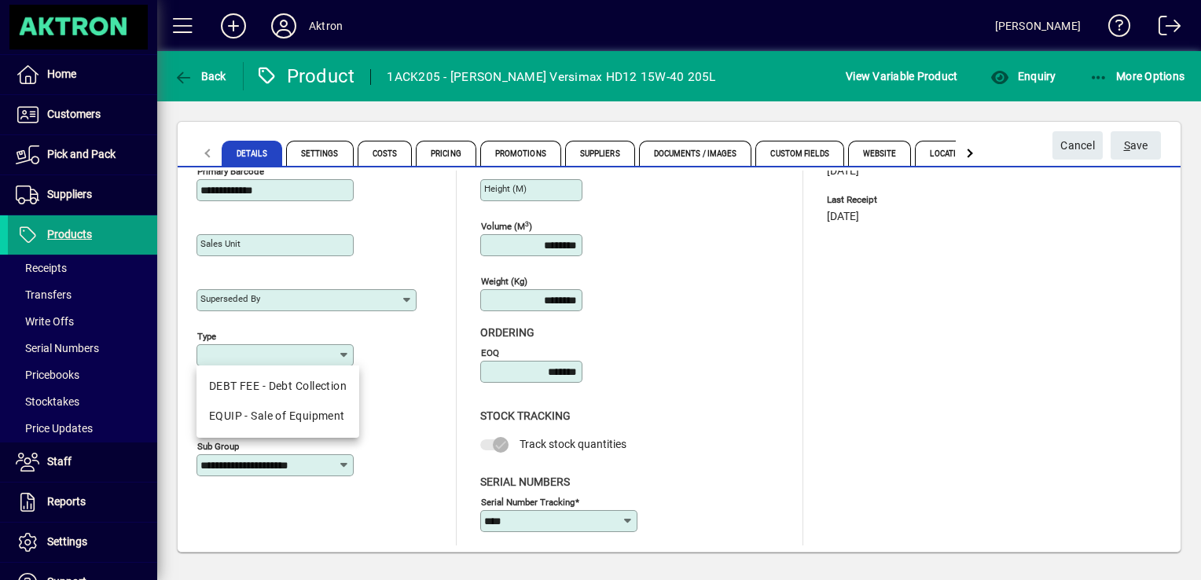
click at [340, 357] on icon at bounding box center [344, 355] width 13 height 13
click at [401, 358] on div "Type" at bounding box center [318, 352] width 244 height 55
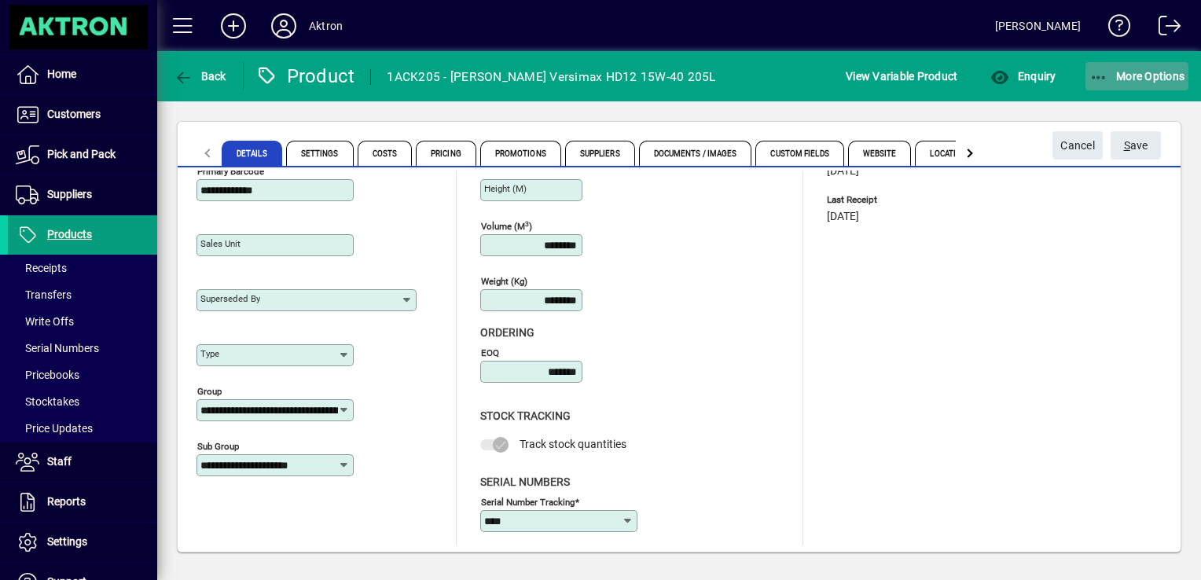
click at [1093, 77] on icon "button" at bounding box center [1099, 78] width 20 height 16
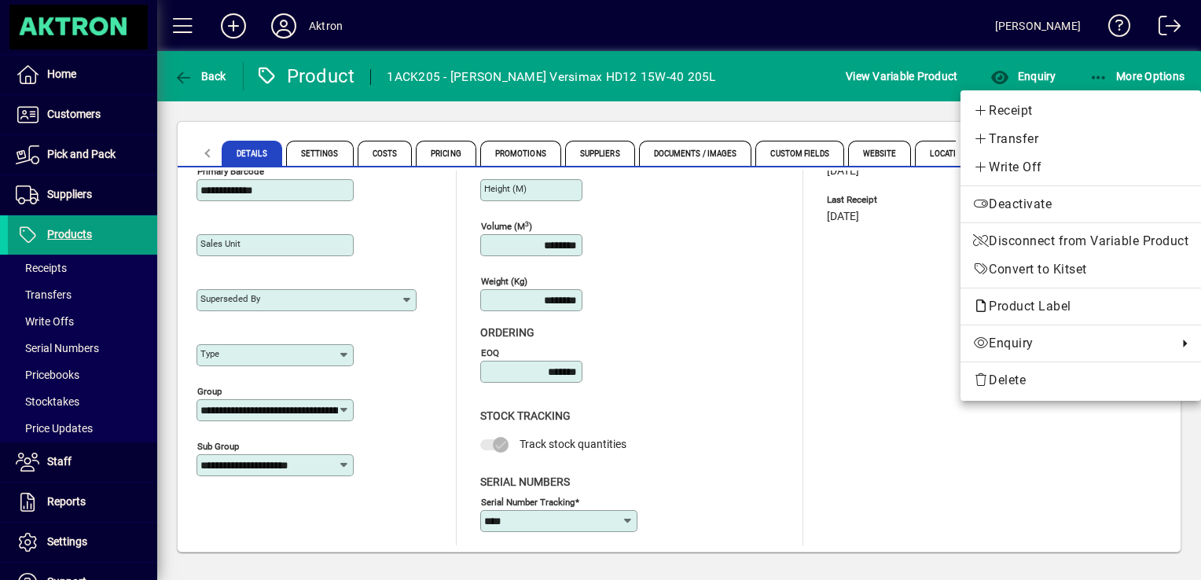
click at [93, 152] on div at bounding box center [600, 290] width 1201 height 580
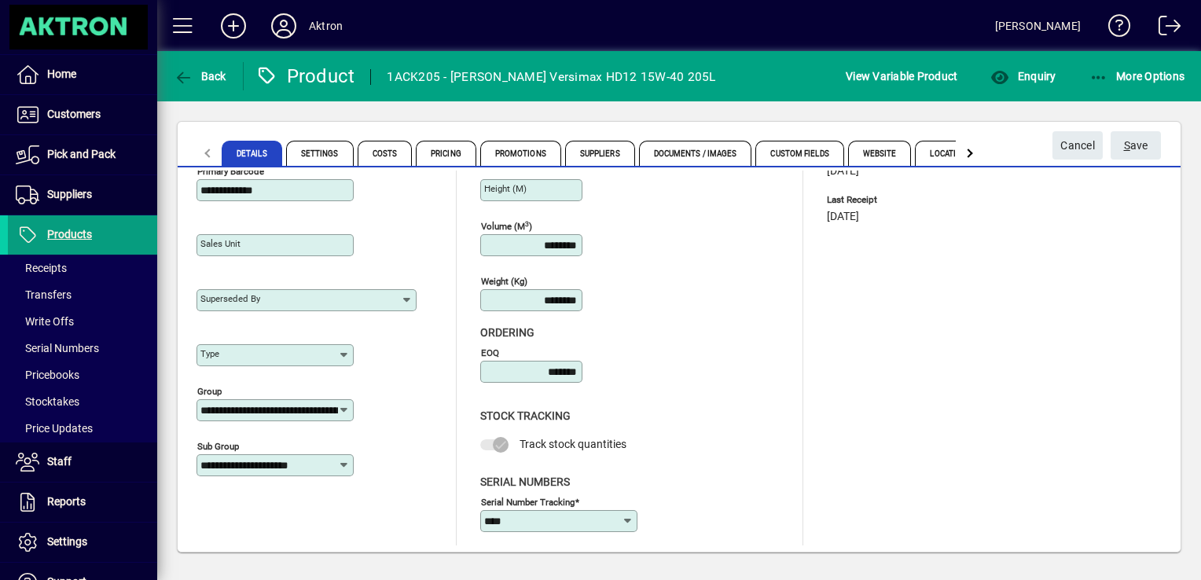
click at [93, 152] on span "Pick and Pack" at bounding box center [81, 154] width 68 height 13
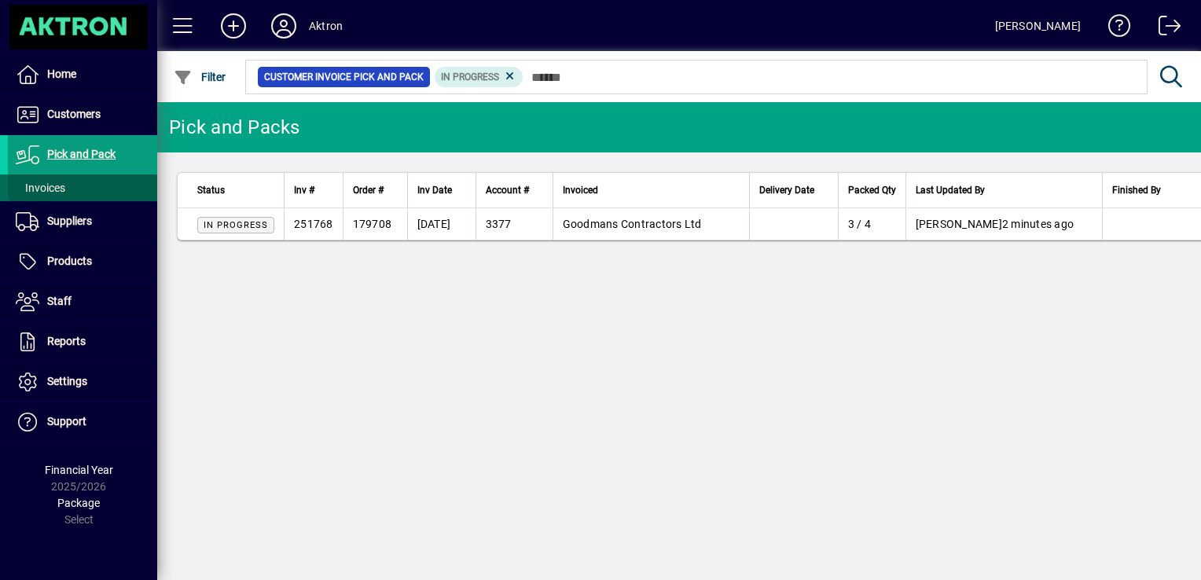
click at [72, 190] on span at bounding box center [82, 188] width 149 height 38
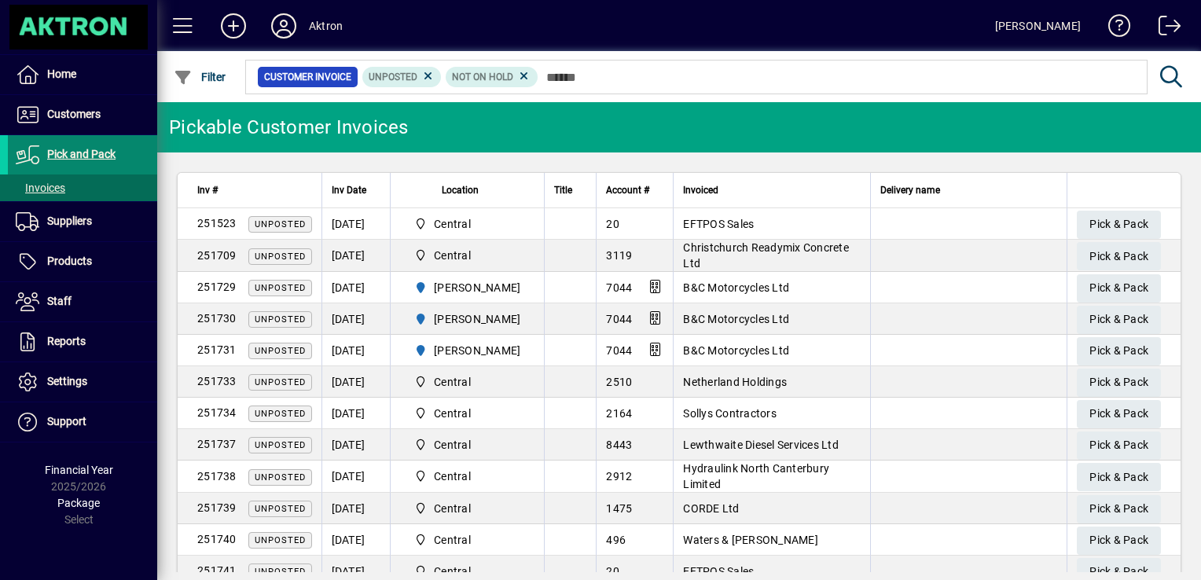
click at [72, 156] on span "Pick and Pack" at bounding box center [81, 154] width 68 height 13
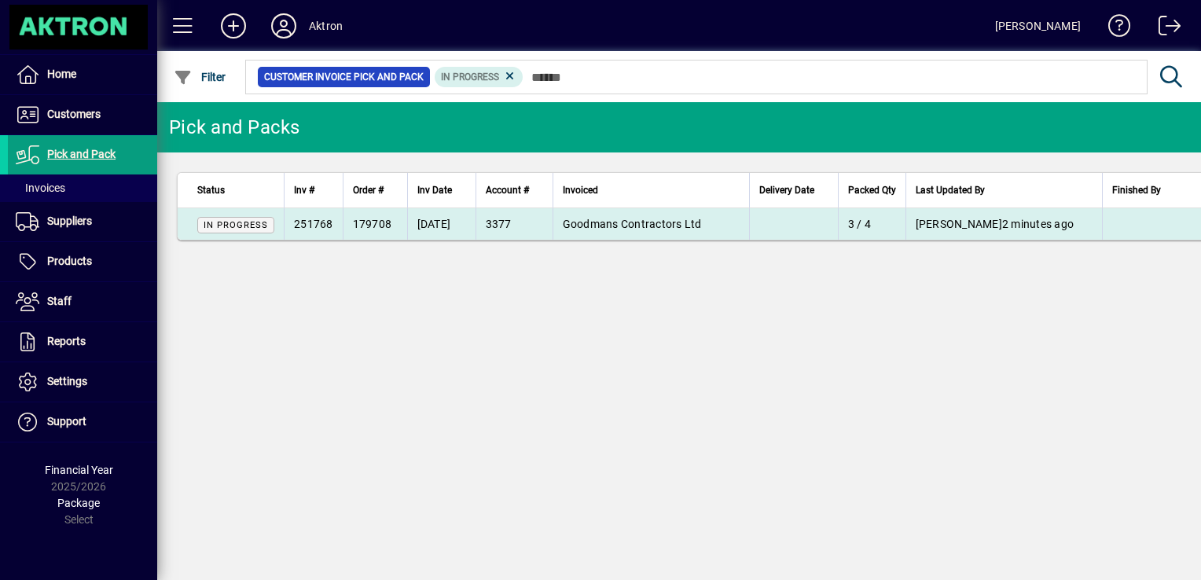
click at [647, 222] on span "Goodmans Contractors Ltd" at bounding box center [632, 224] width 139 height 13
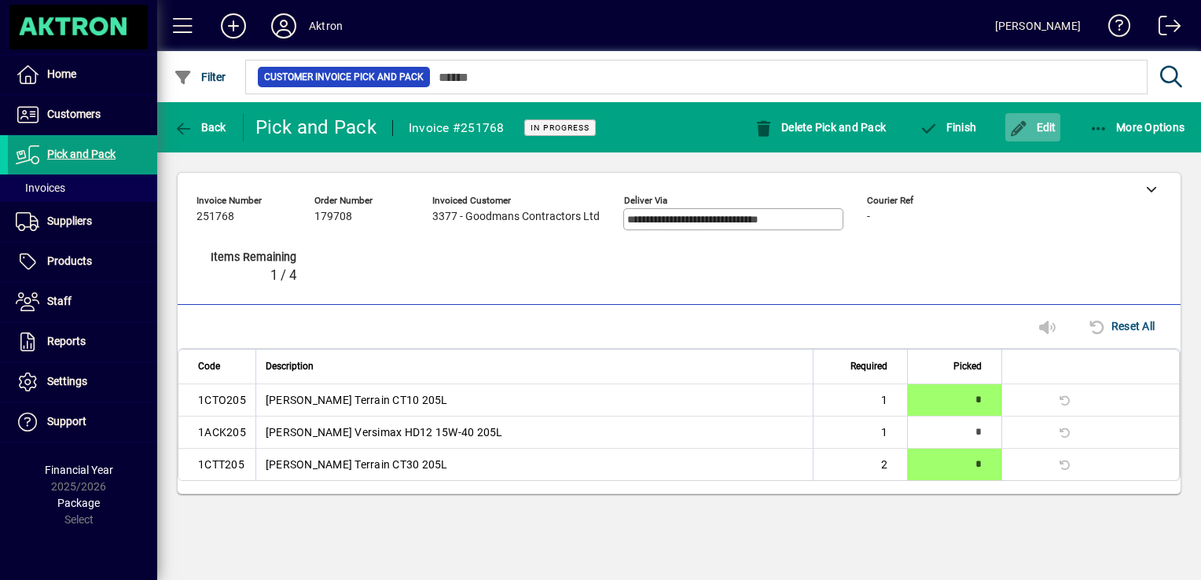
click at [1048, 128] on span "Edit" at bounding box center [1032, 127] width 47 height 13
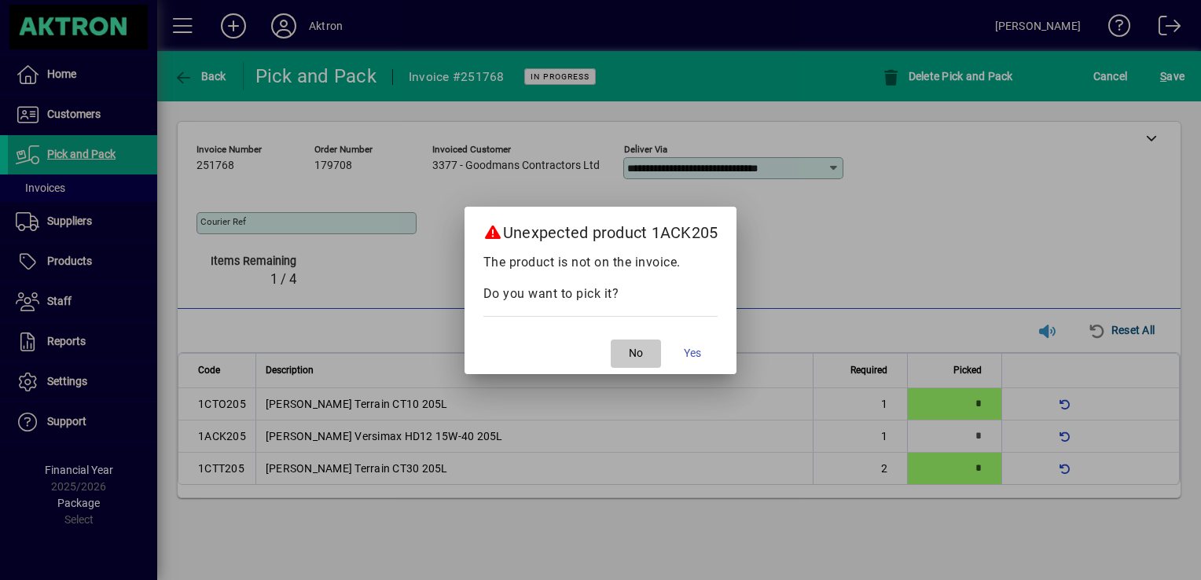
click at [640, 350] on span "No" at bounding box center [636, 353] width 14 height 17
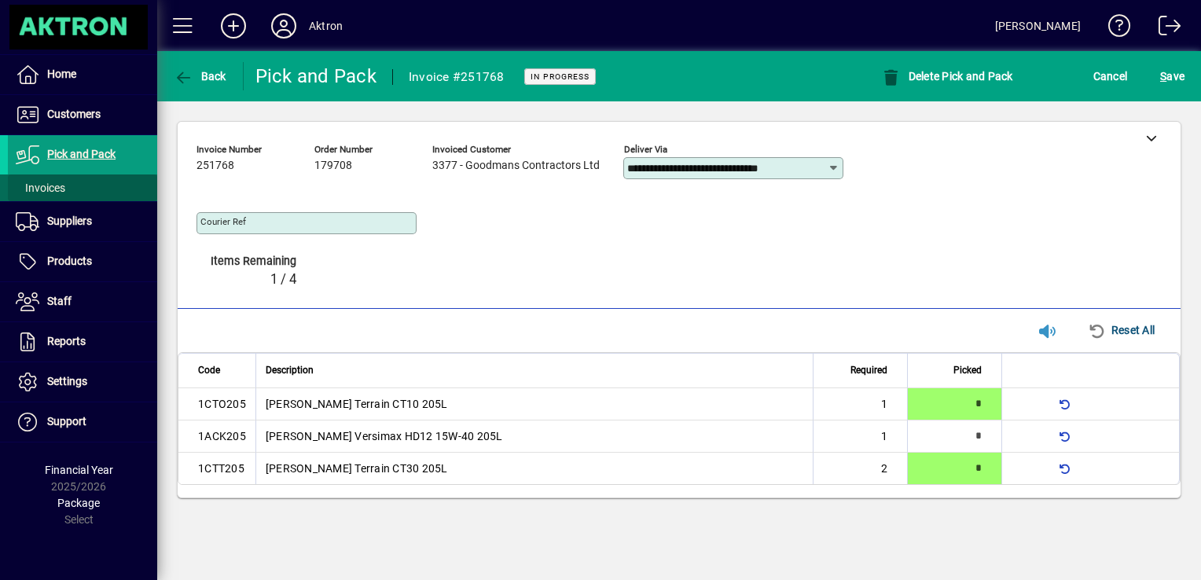
click at [75, 196] on span at bounding box center [82, 188] width 149 height 38
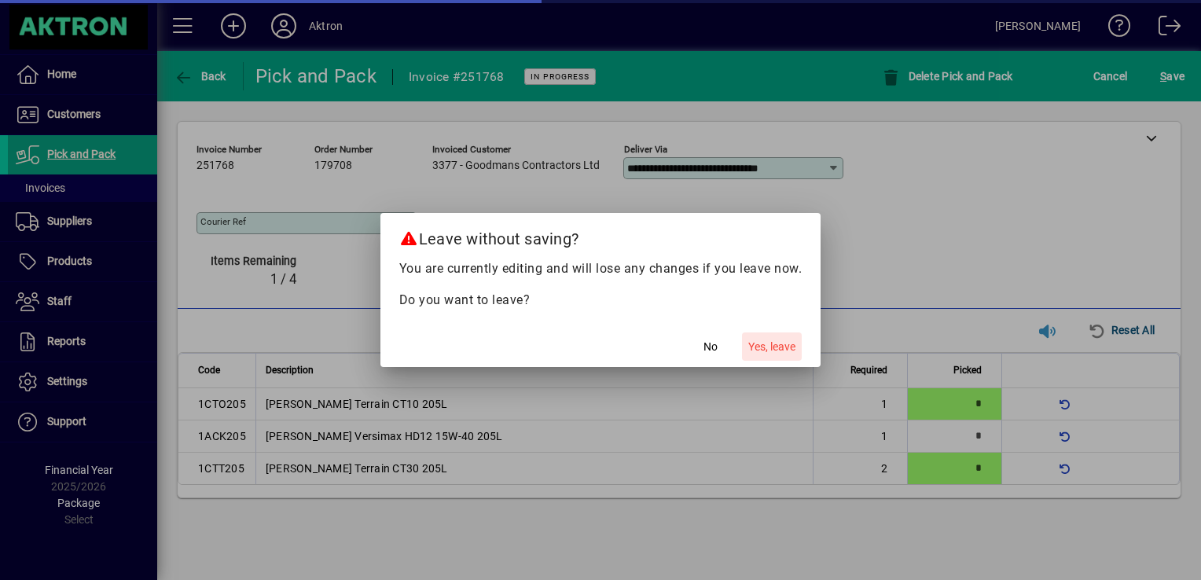
click at [774, 347] on span "Yes, leave" at bounding box center [771, 347] width 47 height 17
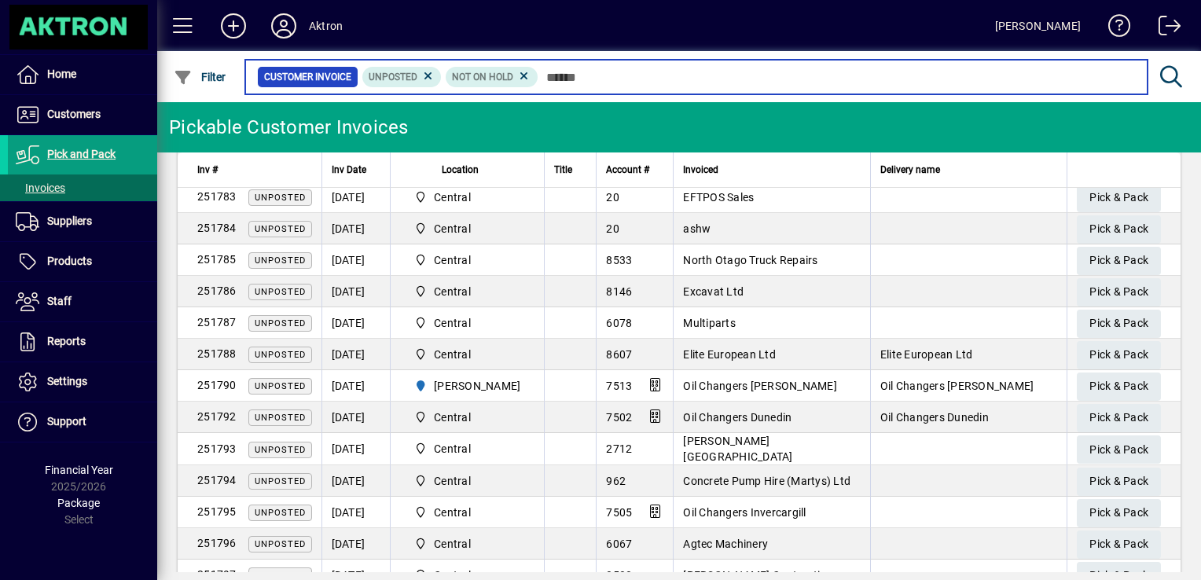
scroll to position [1613, 0]
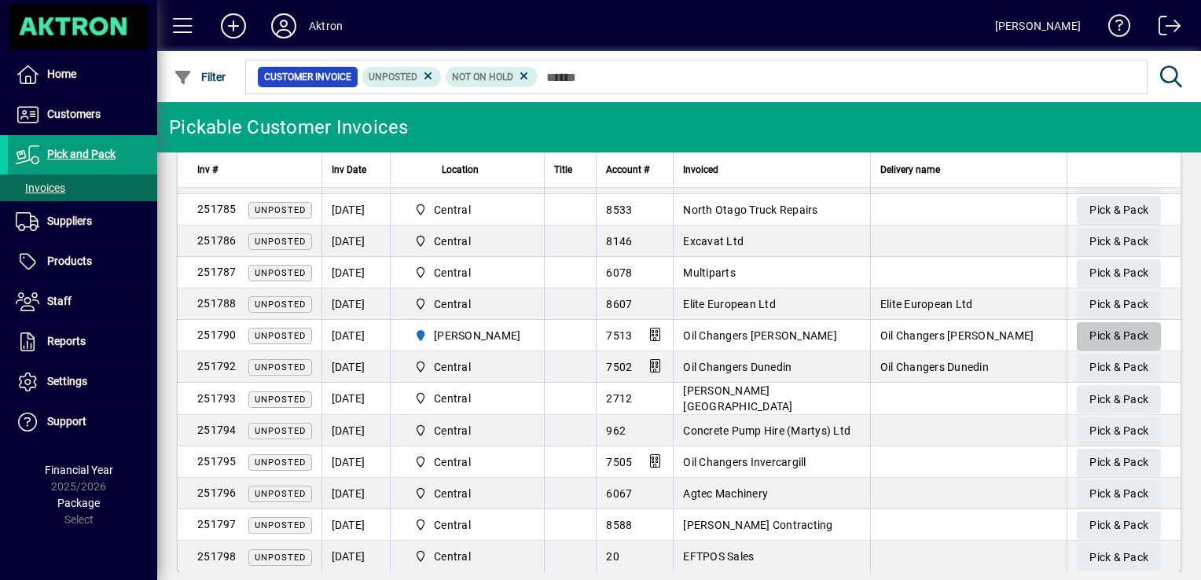
click at [1089, 323] on span "Pick & Pack" at bounding box center [1118, 336] width 59 height 26
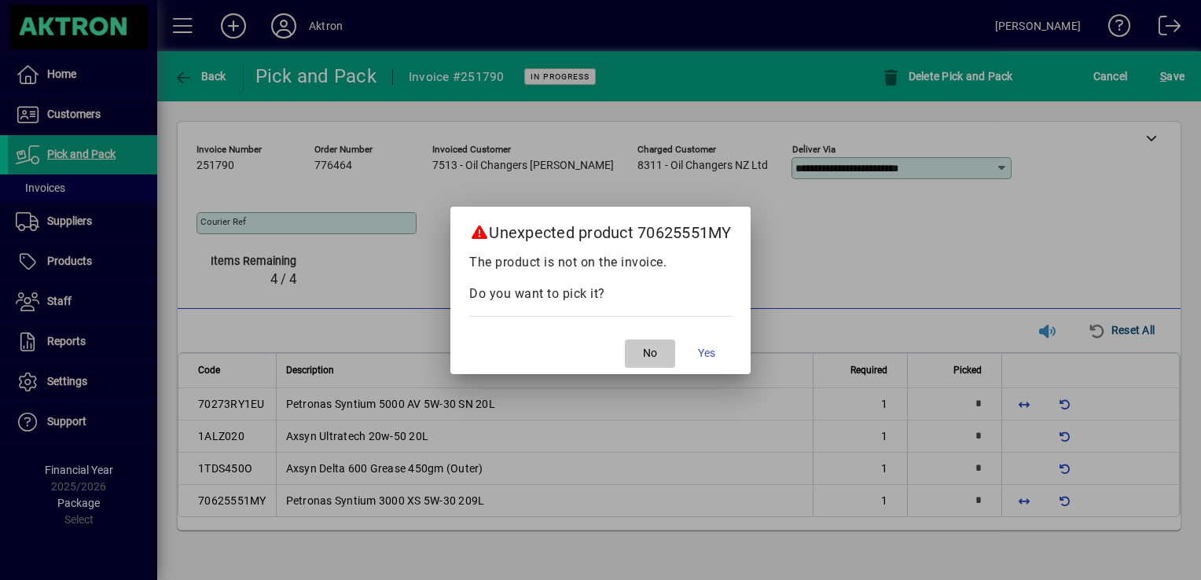
click at [644, 350] on span "button" at bounding box center [650, 354] width 50 height 38
click at [657, 347] on span "No" at bounding box center [650, 353] width 14 height 17
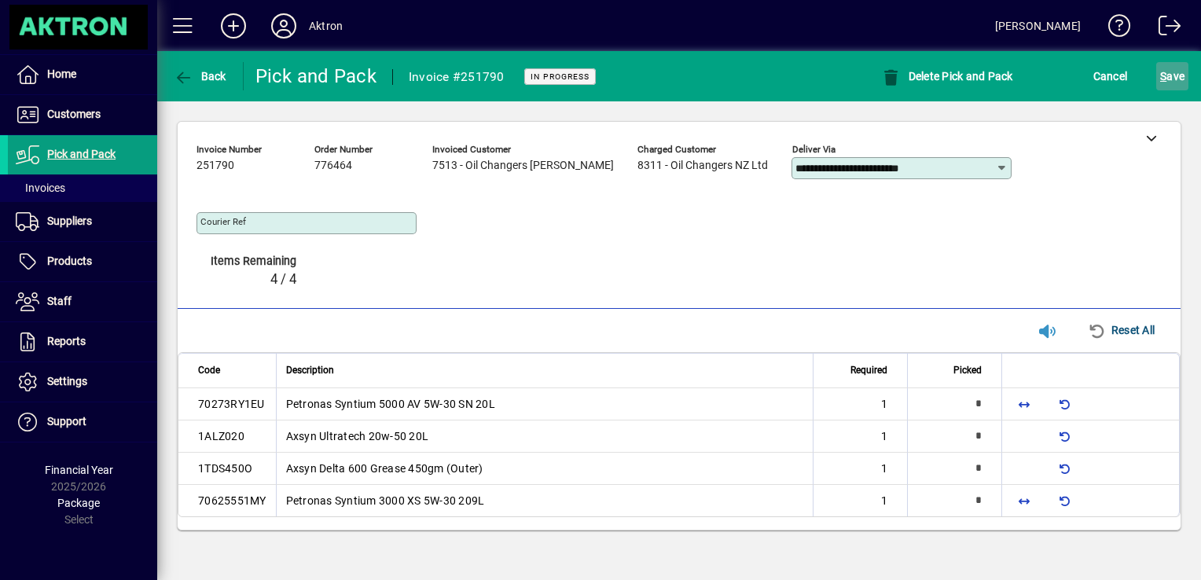
click at [1176, 79] on span "S ave" at bounding box center [1172, 76] width 24 height 25
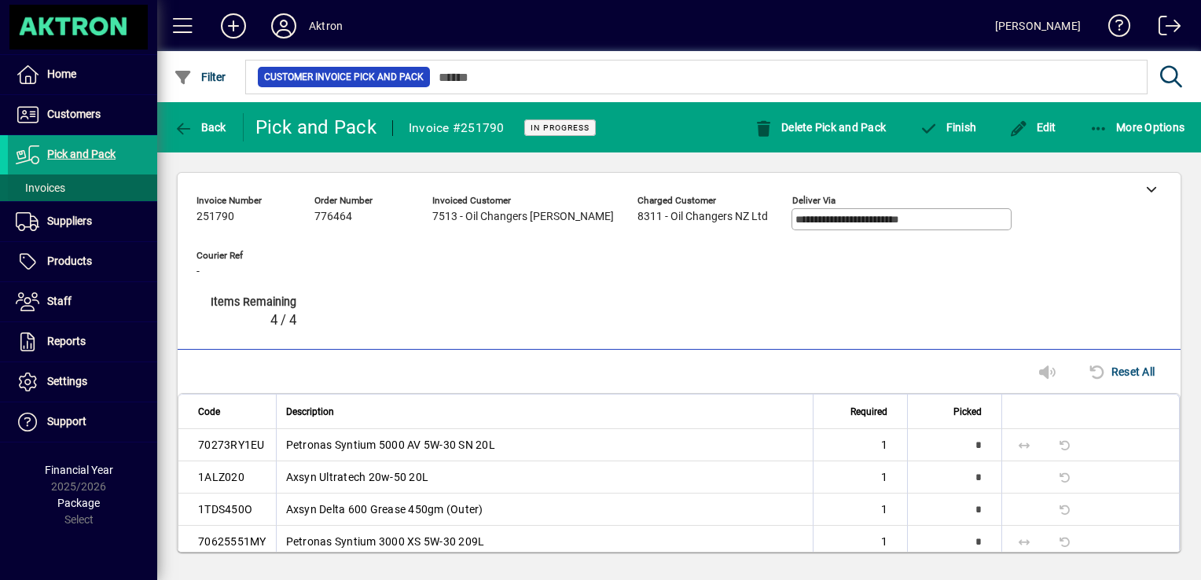
click at [72, 190] on span at bounding box center [82, 188] width 149 height 38
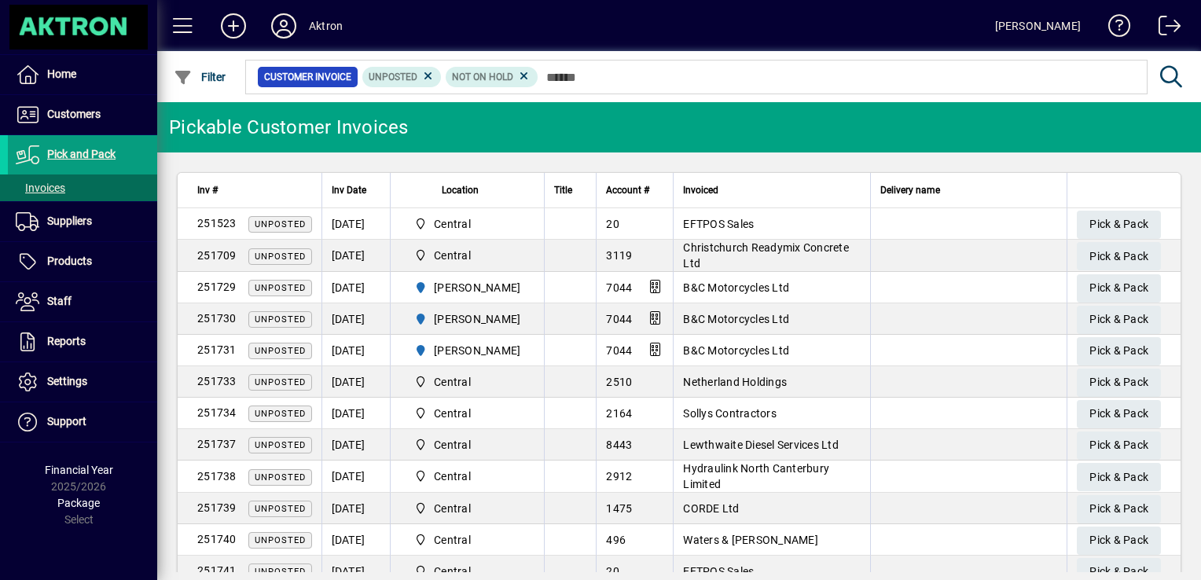
click at [684, 347] on span "B&C Motorcycles Ltd" at bounding box center [736, 350] width 106 height 13
click at [1089, 350] on span "Pick & Pack" at bounding box center [1118, 351] width 59 height 26
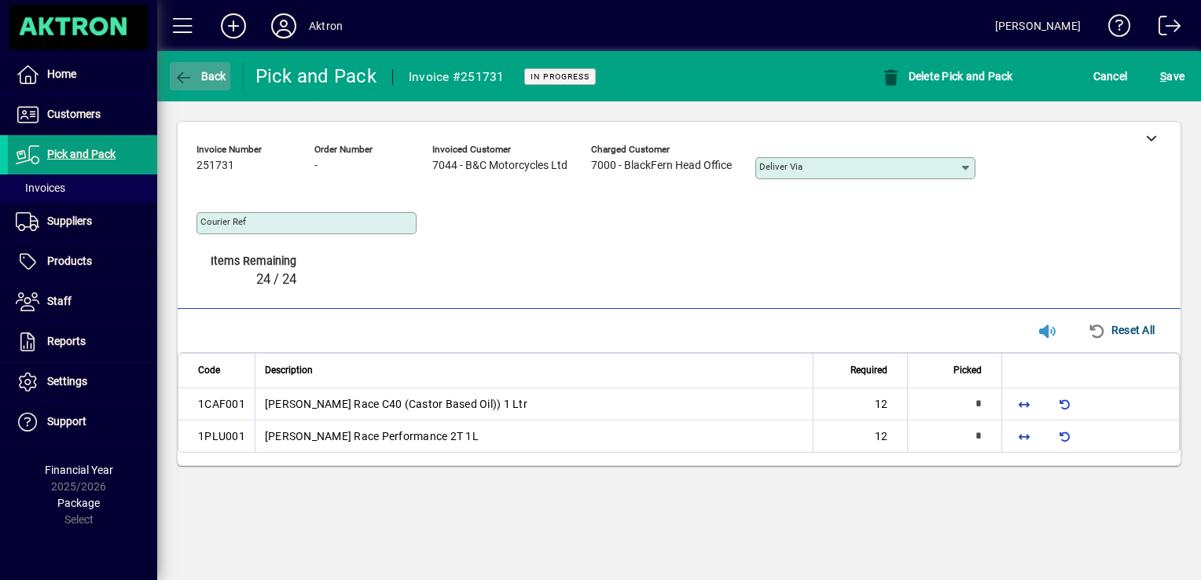
click at [192, 79] on icon "button" at bounding box center [184, 78] width 20 height 16
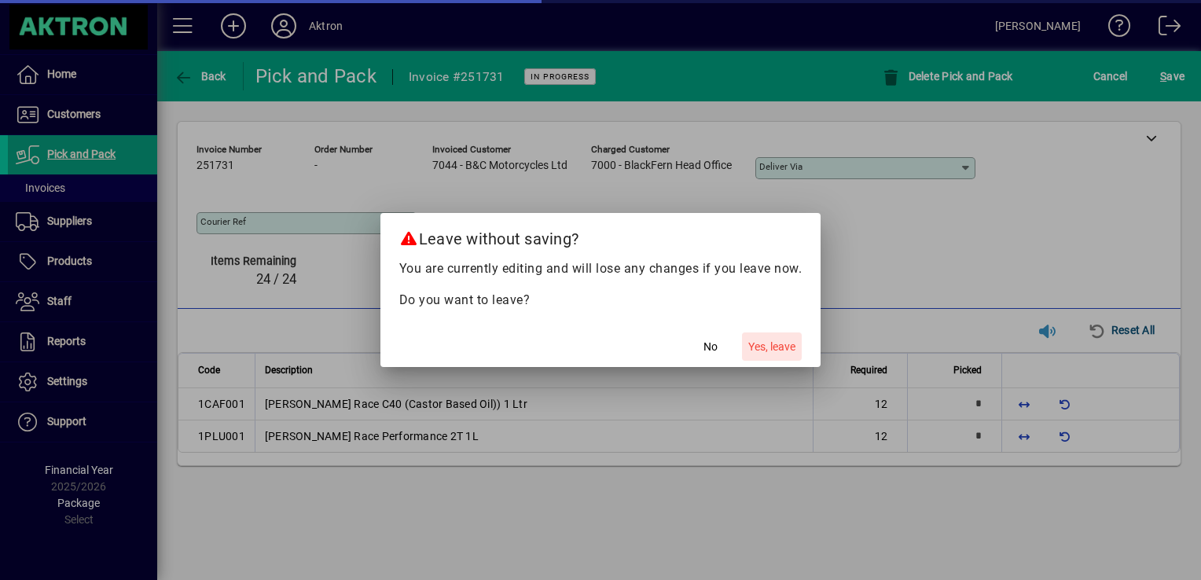
click at [762, 347] on span "Yes, leave" at bounding box center [771, 347] width 47 height 17
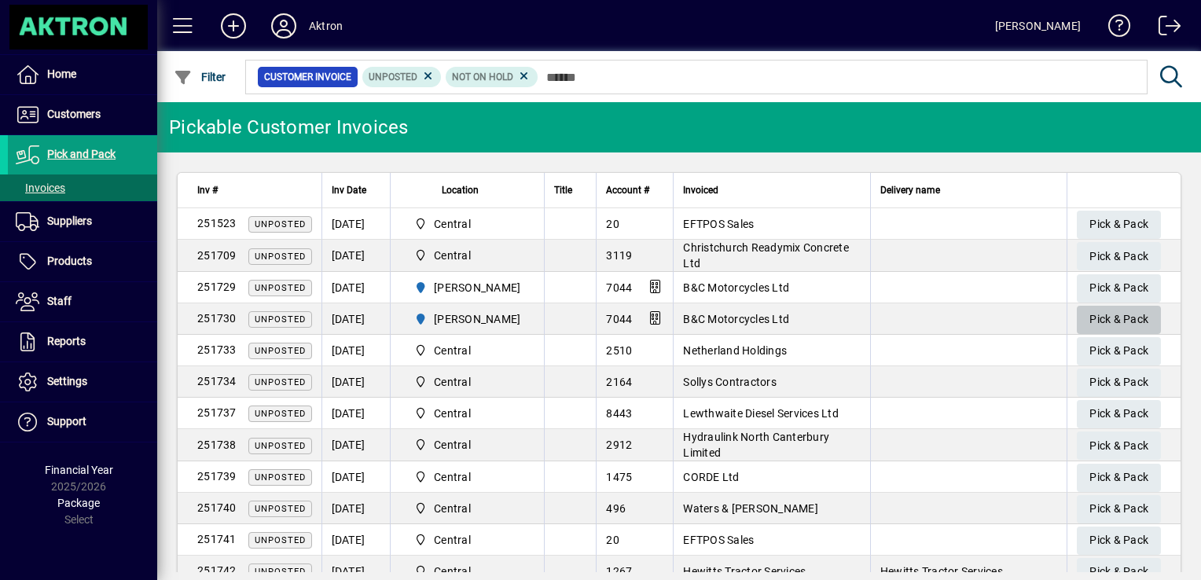
click at [1110, 322] on span "Pick & Pack" at bounding box center [1118, 319] width 59 height 26
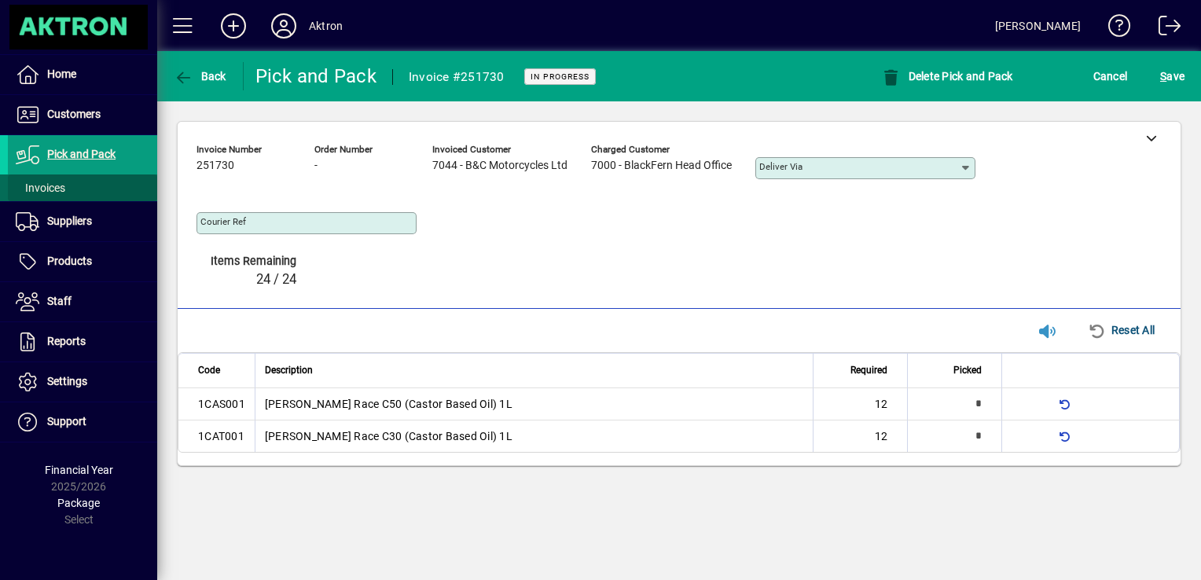
click at [101, 191] on span at bounding box center [82, 188] width 149 height 38
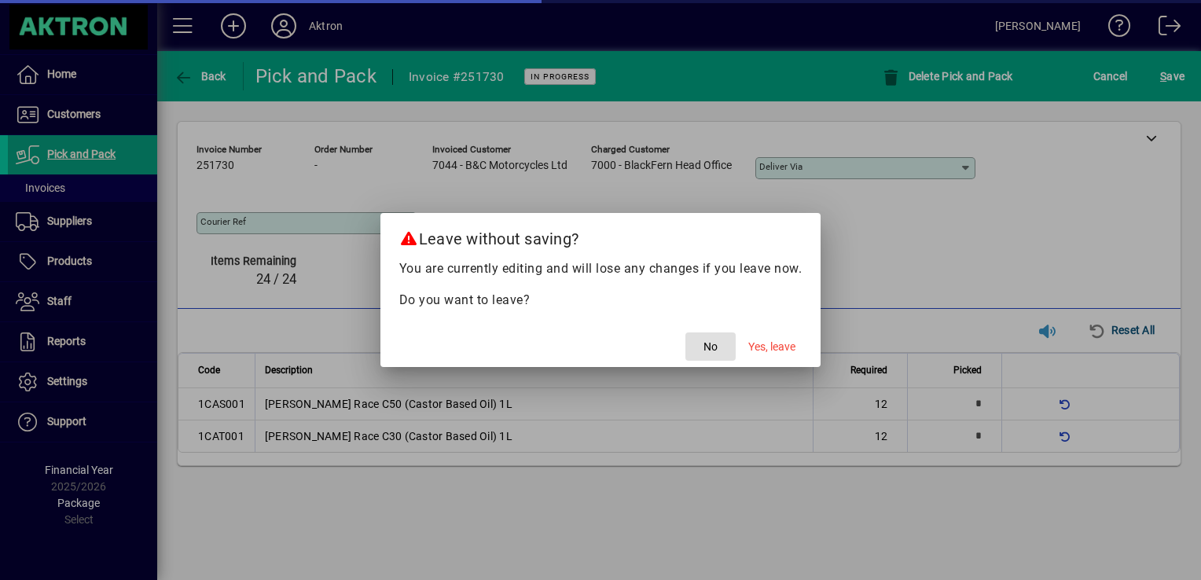
click at [720, 352] on span "button" at bounding box center [710, 347] width 50 height 38
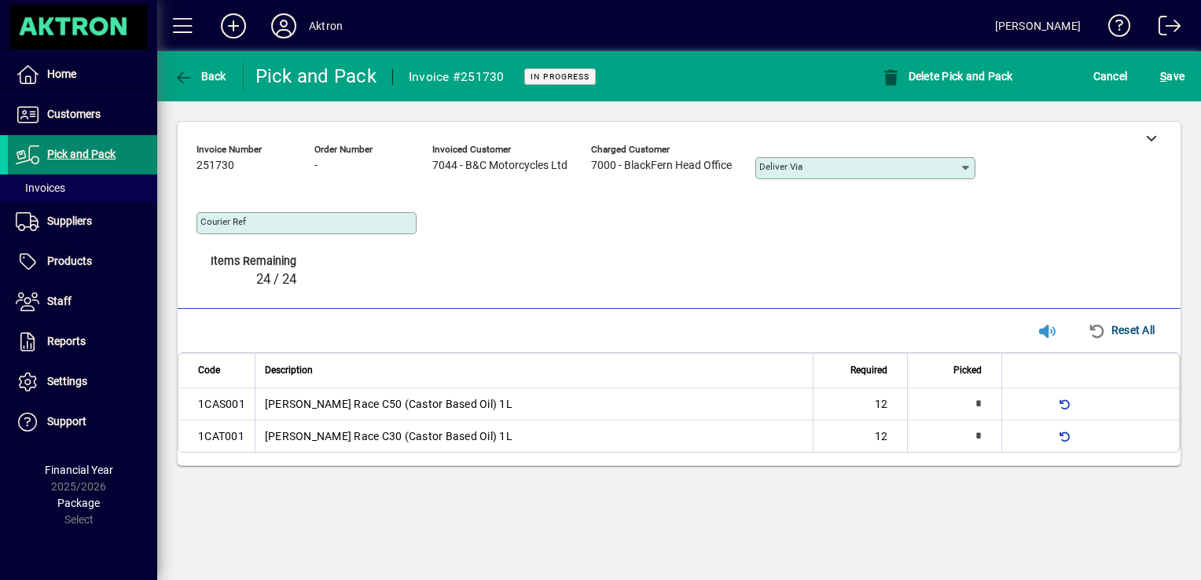
click at [114, 161] on span "Pick and Pack" at bounding box center [62, 154] width 108 height 19
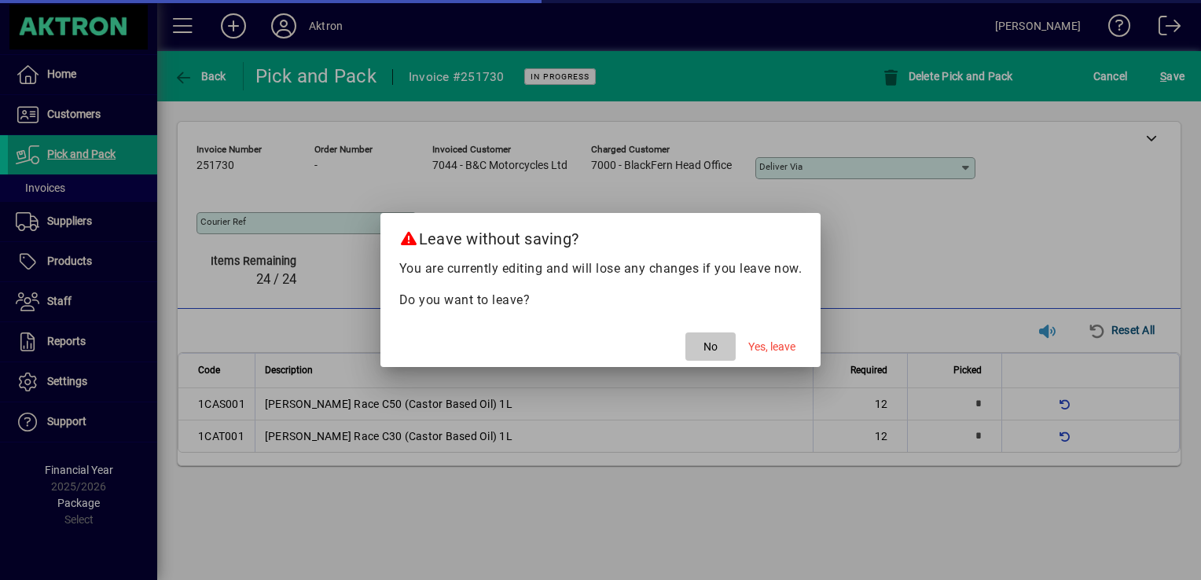
click at [708, 344] on span "No" at bounding box center [710, 347] width 14 height 17
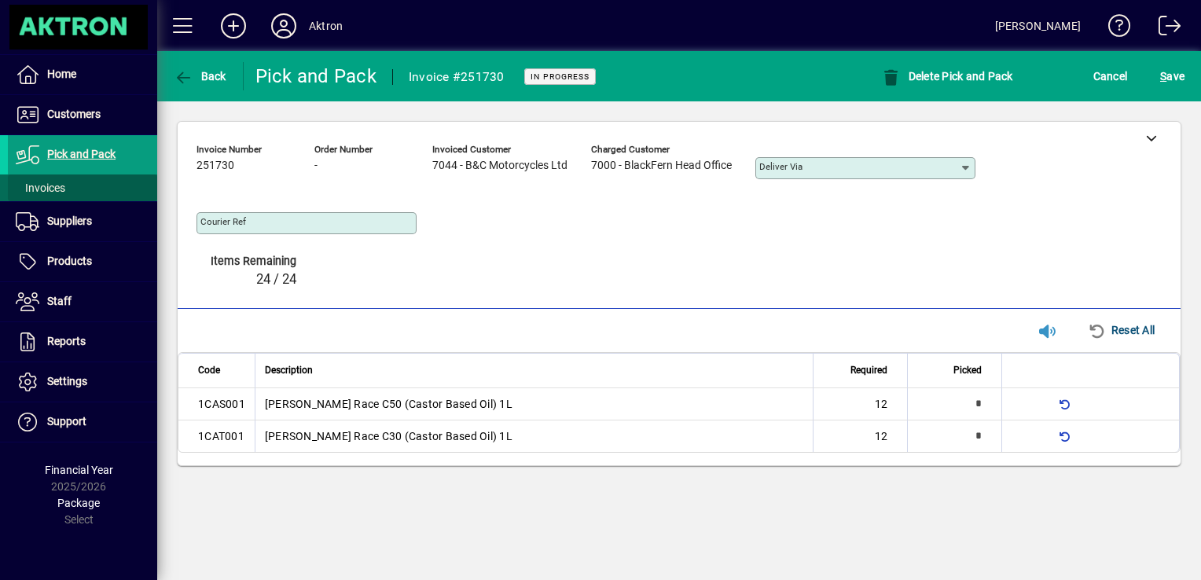
click at [69, 182] on span at bounding box center [82, 188] width 149 height 38
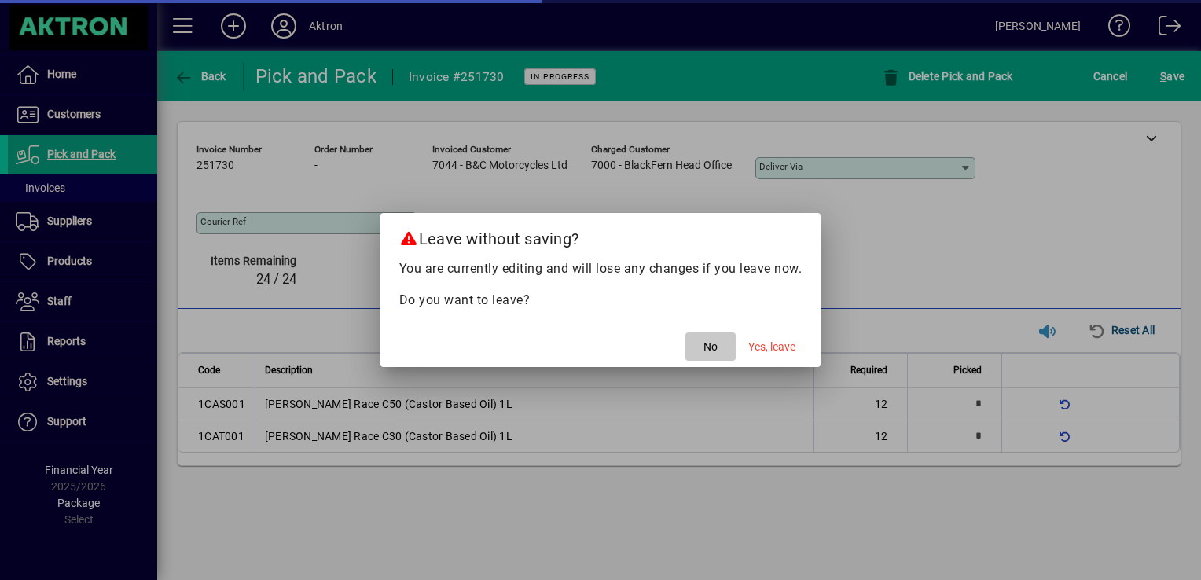
click at [698, 357] on span "button" at bounding box center [710, 347] width 50 height 38
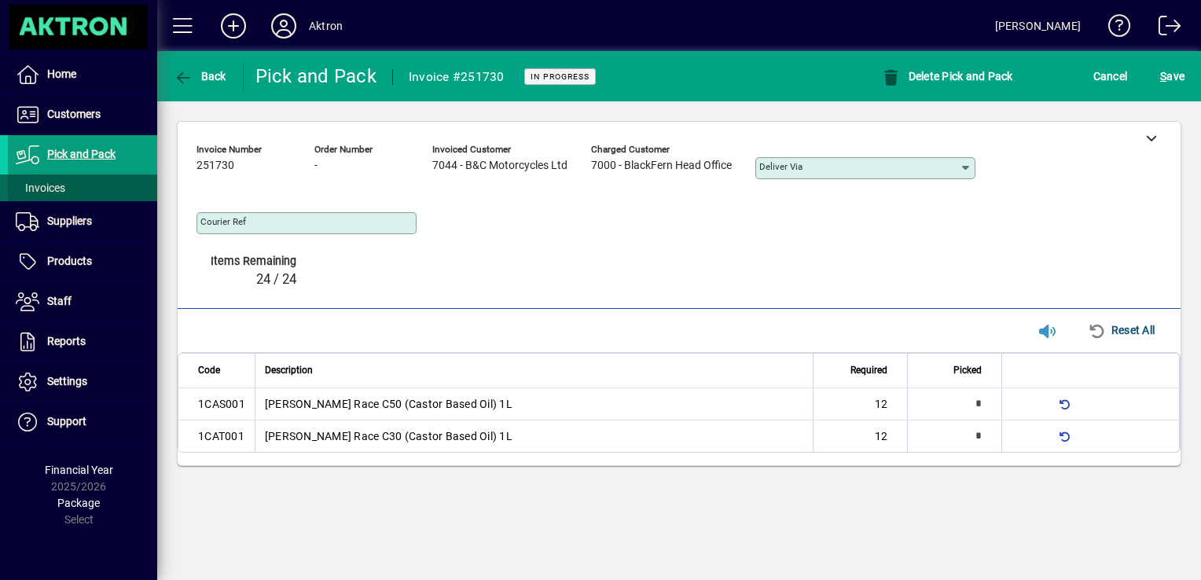
click at [35, 189] on span "Invoices" at bounding box center [41, 188] width 50 height 13
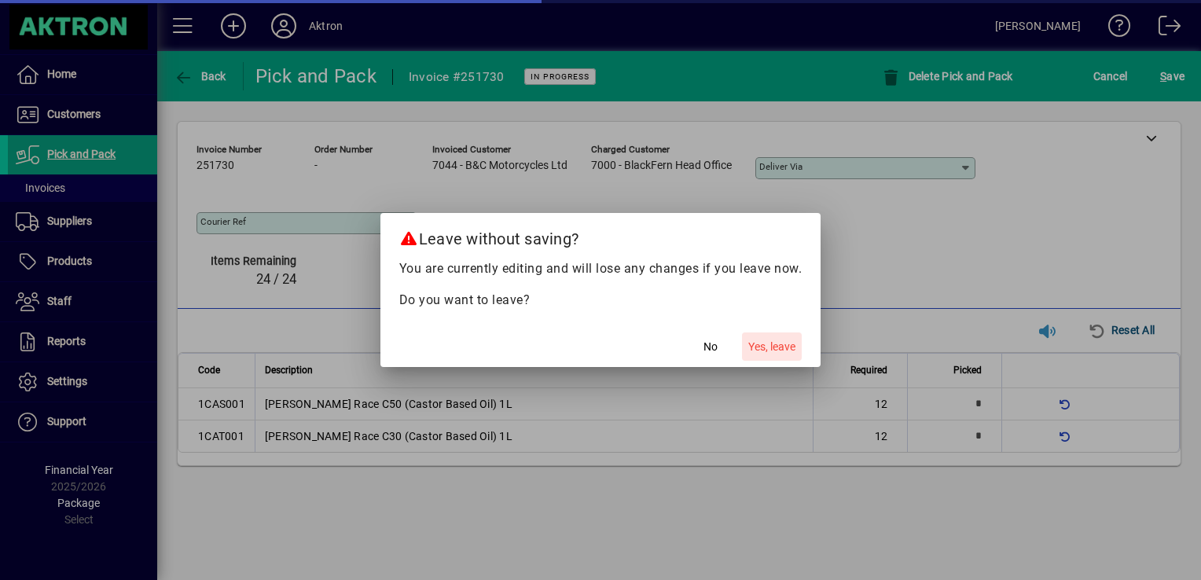
click at [761, 353] on span "Yes, leave" at bounding box center [771, 347] width 47 height 17
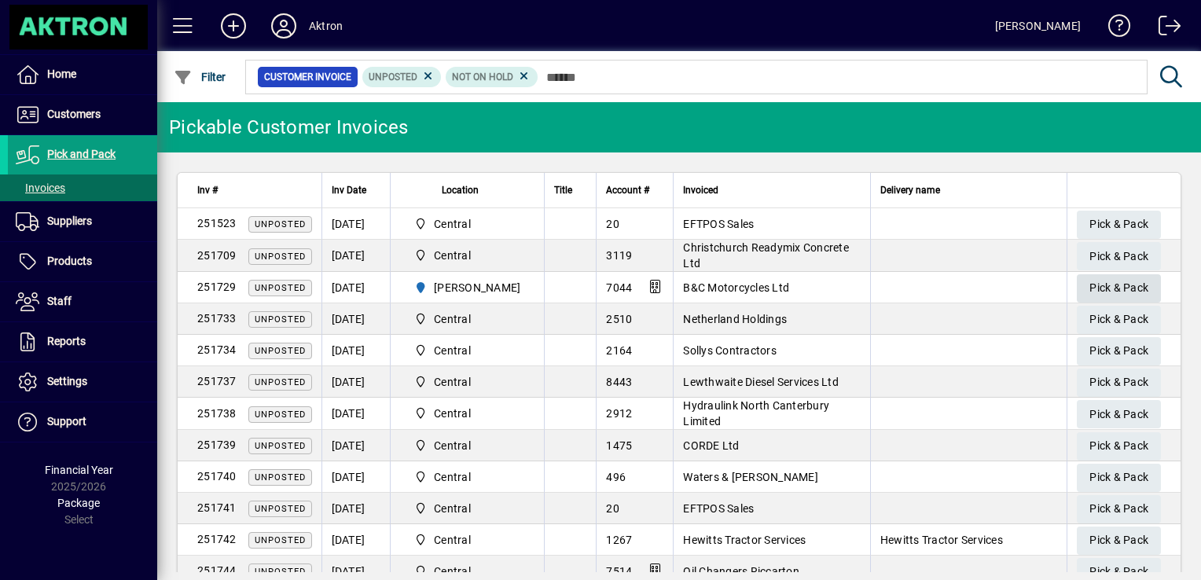
click at [1077, 289] on span "button" at bounding box center [1119, 289] width 84 height 38
